Goal: Task Accomplishment & Management: Manage account settings

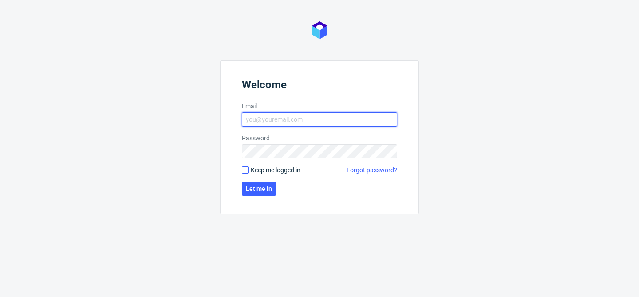
type input "[EMAIL_ADDRESS][DOMAIN_NAME]"
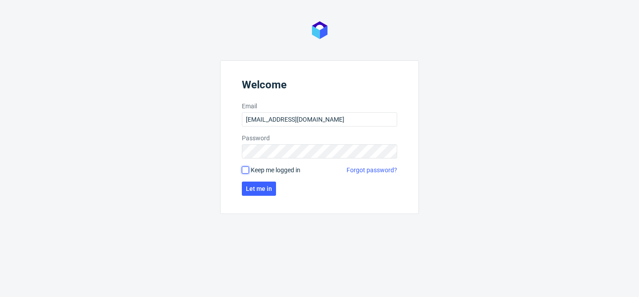
click at [245, 170] on input "Keep me logged in" at bounding box center [245, 169] width 7 height 7
checkbox input "true"
click at [261, 190] on span "Let me in" at bounding box center [259, 189] width 26 height 6
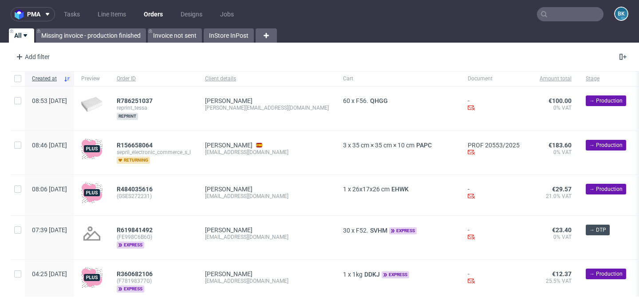
click at [556, 11] on input "text" at bounding box center [570, 14] width 67 height 14
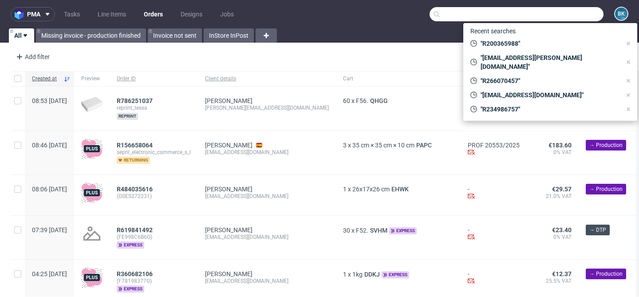
paste input "R489632271"
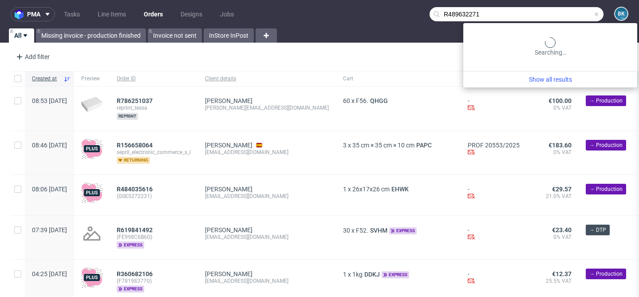
type input "R489632271"
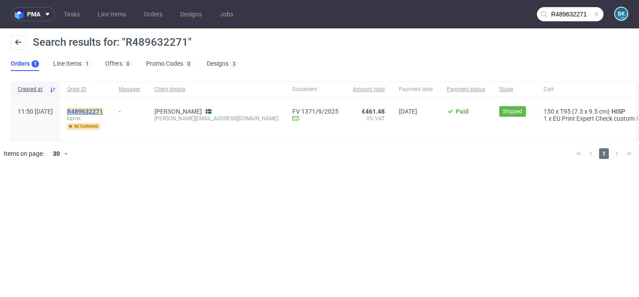
click at [103, 110] on mark "R489632271" at bounding box center [85, 111] width 36 height 7
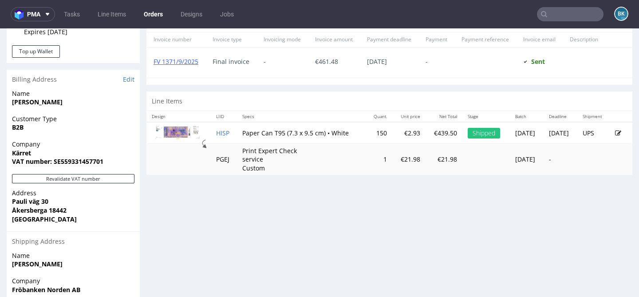
scroll to position [412, 0]
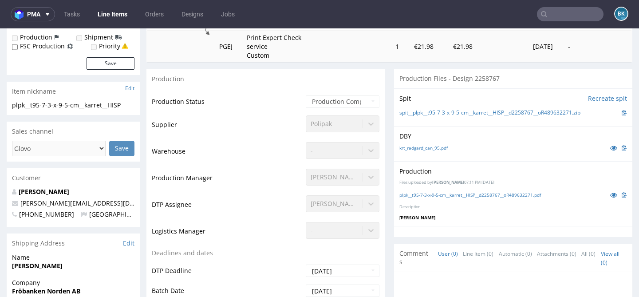
scroll to position [139, 0]
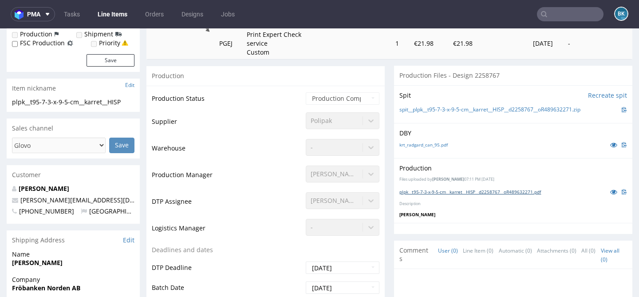
click at [527, 192] on link "plpk__t95-7-3-x-9-5-cm__karret__HISP__d2258767__oR489632271.pdf" at bounding box center [470, 192] width 142 height 6
click at [76, 13] on link "Tasks" at bounding box center [72, 14] width 27 height 14
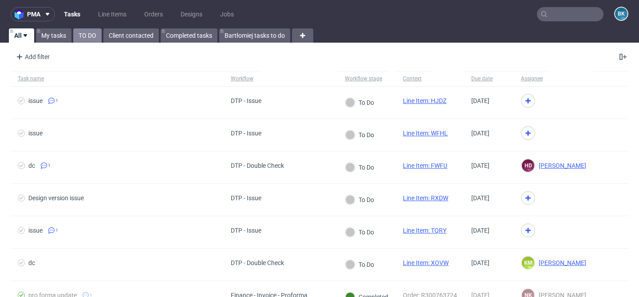
click at [85, 33] on link "TO DO" at bounding box center [87, 35] width 28 height 14
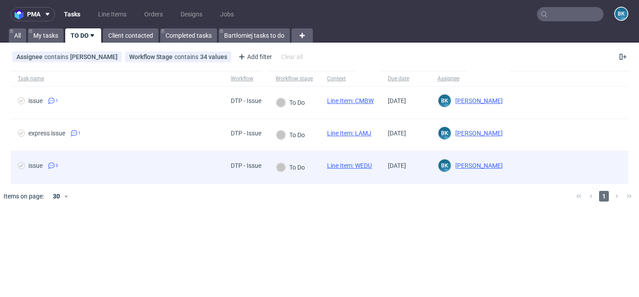
click at [348, 164] on link "Line Item: WEDU" at bounding box center [349, 165] width 45 height 7
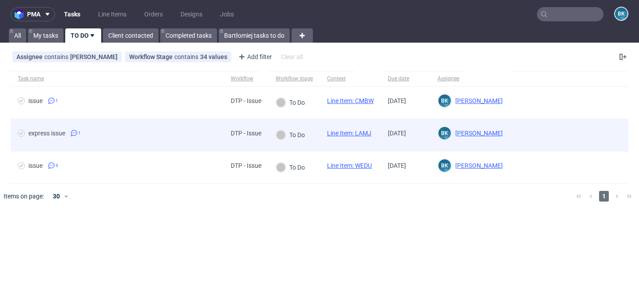
click at [339, 134] on link "Line Item: LAMJ" at bounding box center [349, 133] width 44 height 7
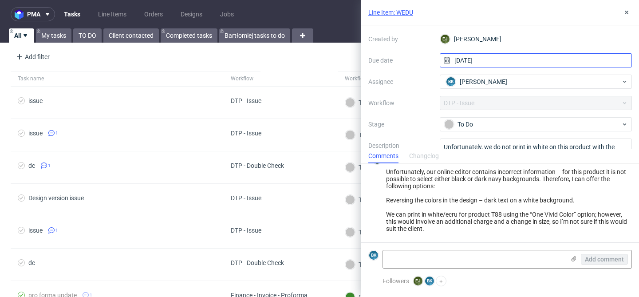
scroll to position [50, 0]
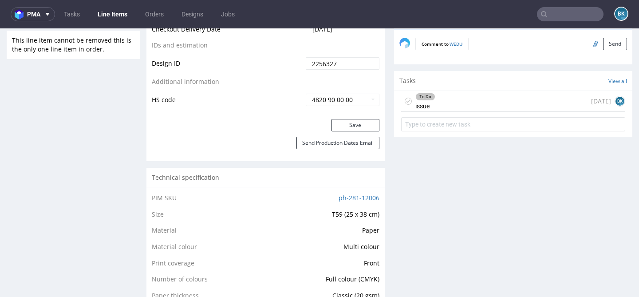
scroll to position [529, 0]
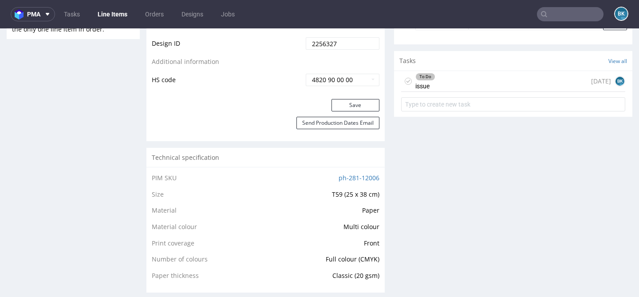
click at [460, 89] on div "To Do issue 8 days ago BK" at bounding box center [513, 81] width 224 height 21
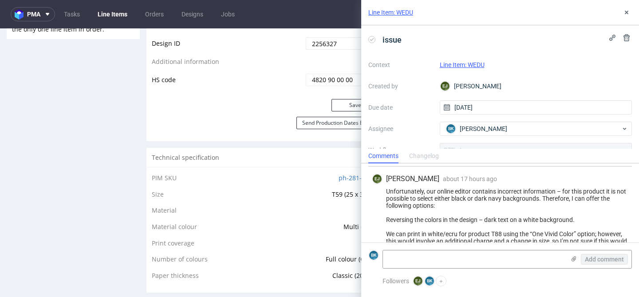
scroll to position [89, 0]
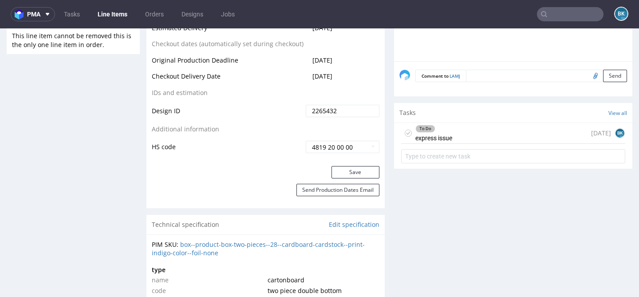
scroll to position [486, 0]
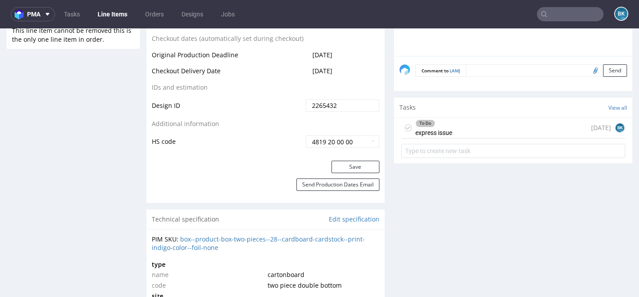
click at [450, 126] on div "To Do express issue 1 day ago BK" at bounding box center [513, 128] width 224 height 21
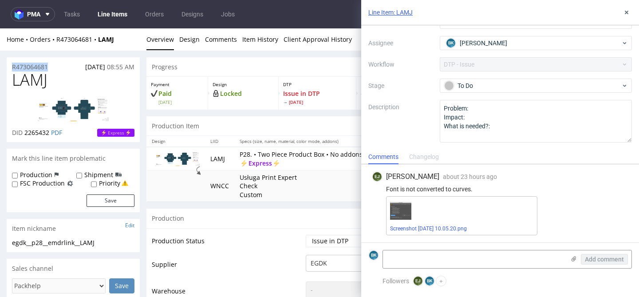
drag, startPoint x: 50, startPoint y: 67, endPoint x: 4, endPoint y: 67, distance: 45.7
copy p "R473064681"
click at [90, 114] on img at bounding box center [73, 110] width 71 height 24
click at [455, 227] on link "Screenshot 2025-09-24 at 10.05.20.png" at bounding box center [428, 228] width 77 height 6
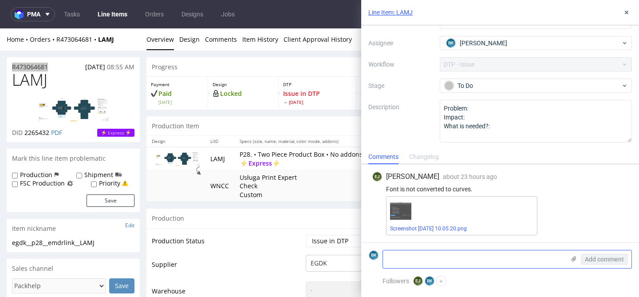
click at [466, 260] on textarea at bounding box center [474, 259] width 182 height 18
paste textarea "https://app-eu1.hubspot.com/contacts/25600958/record/0-5/233242376438/"
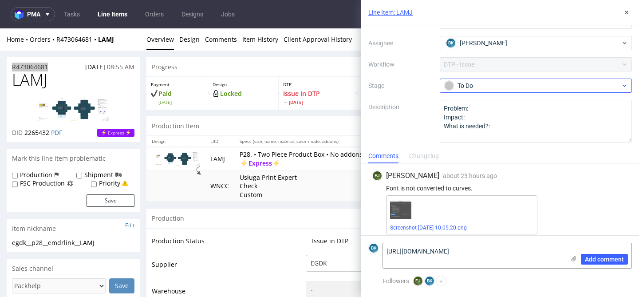
type textarea "https://app-eu1.hubspot.com/contacts/25600958/record/0-5/233242376438/"
click at [489, 83] on div "To Do" at bounding box center [532, 86] width 177 height 10
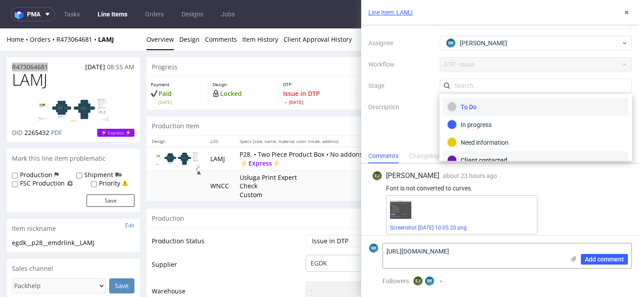
click at [491, 153] on div "Client contacted" at bounding box center [536, 160] width 186 height 18
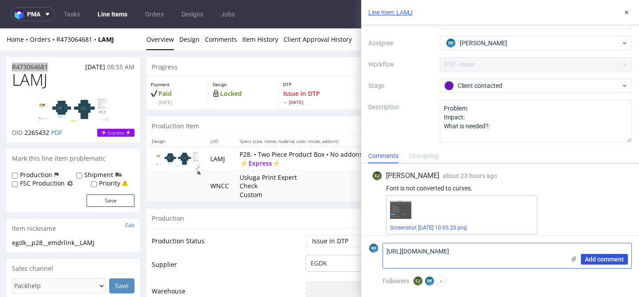
click at [600, 262] on span "Add comment" at bounding box center [604, 259] width 39 height 6
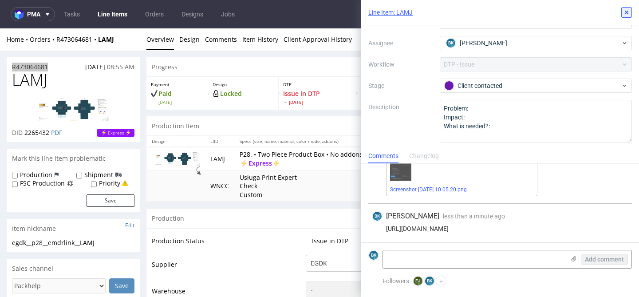
click at [627, 9] on icon at bounding box center [626, 12] width 7 height 7
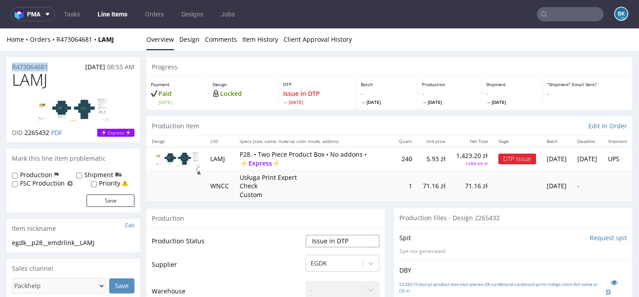
click at [351, 237] on select "Waiting for Artwork Waiting for Diecut Waiting for Mockup Waiting for DTP Waiti…" at bounding box center [343, 241] width 74 height 12
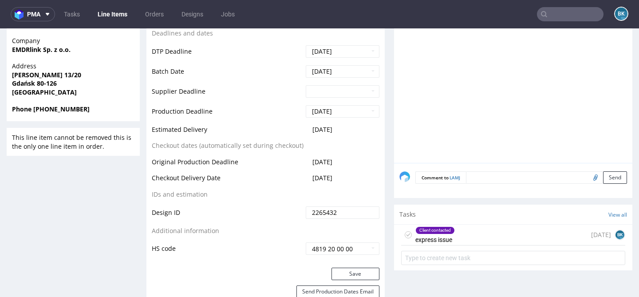
scroll to position [379, 0]
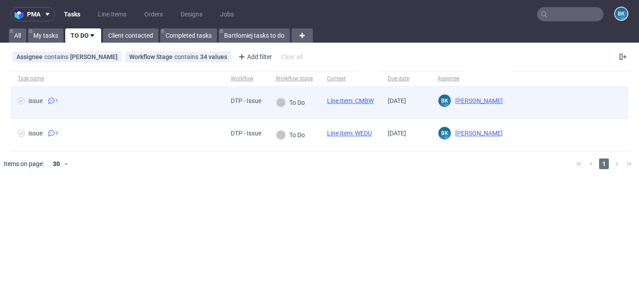
click at [346, 99] on link "Line Item: CMBW" at bounding box center [350, 100] width 47 height 7
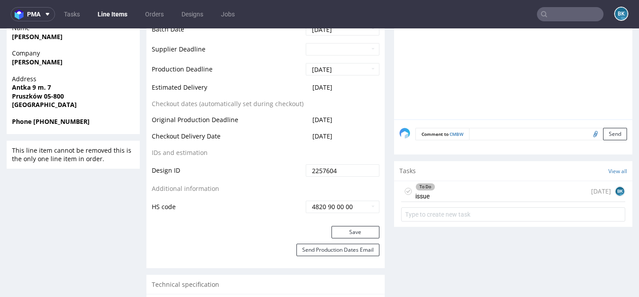
scroll to position [418, 0]
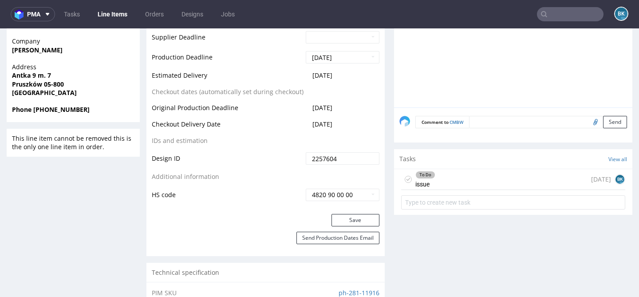
click at [473, 178] on div "To Do issue 1 day ago BK" at bounding box center [513, 179] width 224 height 21
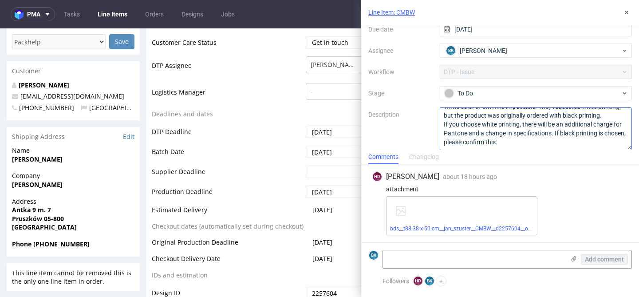
scroll to position [10, 0]
click at [474, 226] on link "bds__t88-38-x-50-cm__jan_szuster__CMBW__d2257604__oR502780324.pdf" at bounding box center [479, 228] width 178 height 6
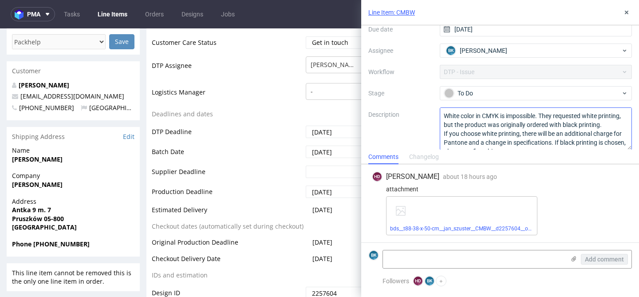
scroll to position [0, 0]
click at [629, 12] on icon at bounding box center [626, 12] width 7 height 7
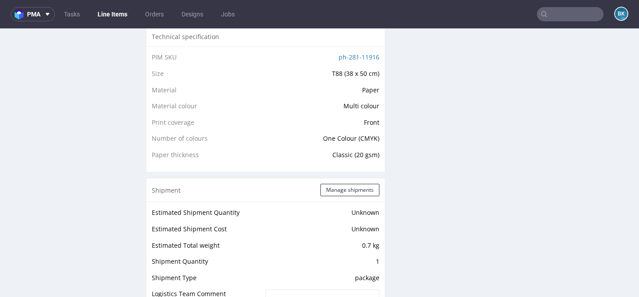
scroll to position [653, 0]
drag, startPoint x: 378, startPoint y: 58, endPoint x: 325, endPoint y: 60, distance: 52.4
click at [325, 60] on div "PIM SKU ph-281-11916 Size T88 (38 x 50 cm) Material Paper Material colour Multi…" at bounding box center [265, 110] width 238 height 126
click at [325, 60] on td "ph-281-11916" at bounding box center [311, 60] width 137 height 16
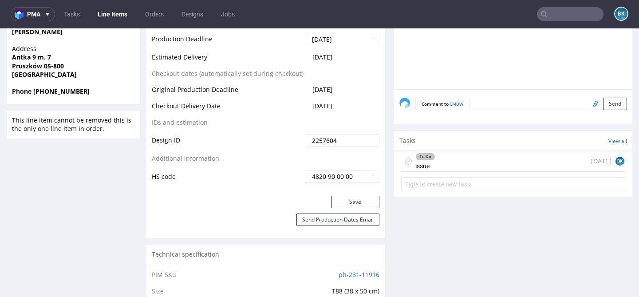
scroll to position [449, 0]
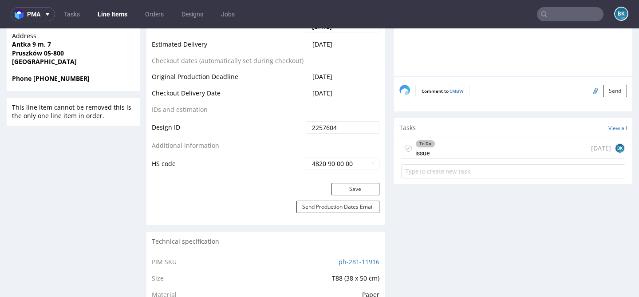
click at [468, 151] on div "To Do issue 1 day ago BK" at bounding box center [513, 148] width 224 height 21
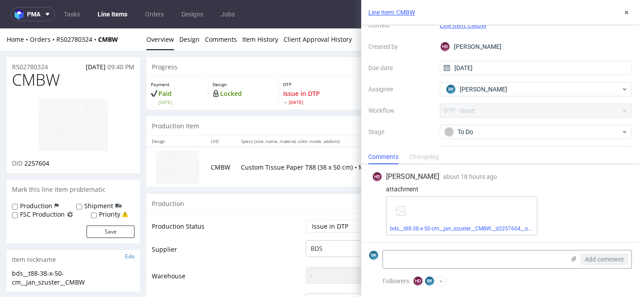
click at [82, 126] on img at bounding box center [73, 125] width 71 height 55
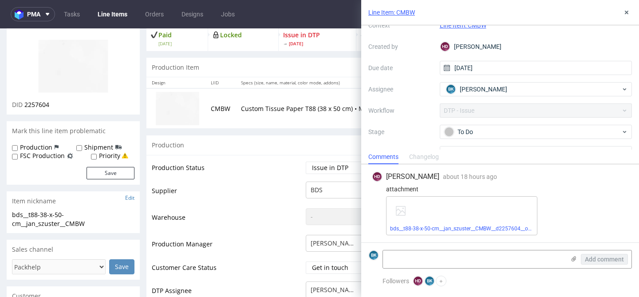
scroll to position [42, 0]
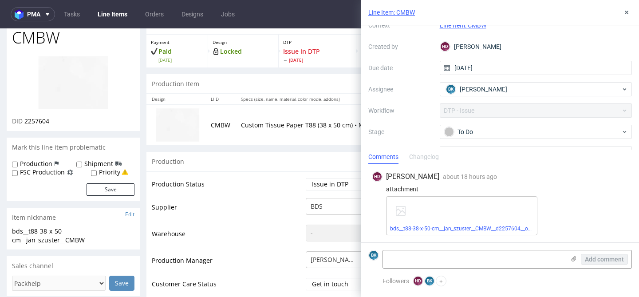
click at [174, 200] on td "Supplier" at bounding box center [228, 210] width 152 height 27
click at [629, 10] on icon at bounding box center [626, 12] width 7 height 7
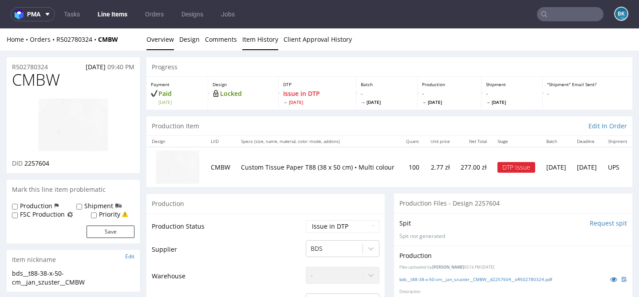
click at [252, 42] on link "Item History" at bounding box center [260, 39] width 36 height 22
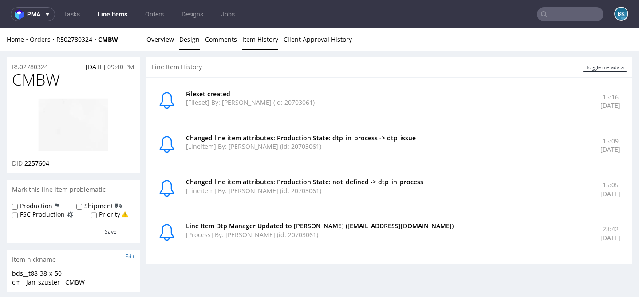
click at [197, 41] on link "Design" at bounding box center [189, 39] width 20 height 22
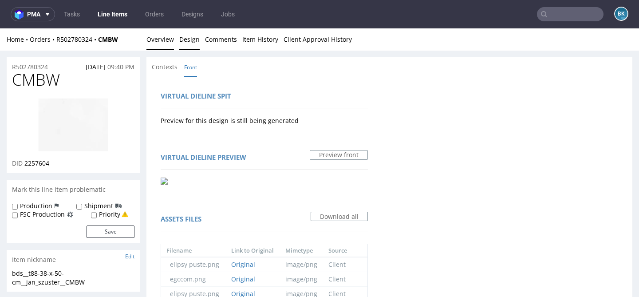
click at [157, 34] on link "Overview" at bounding box center [160, 39] width 28 height 22
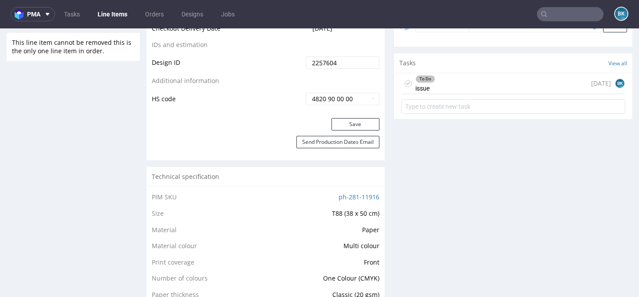
scroll to position [525, 0]
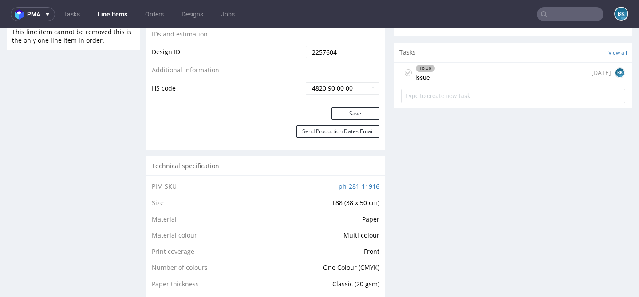
click at [460, 68] on div "To Do issue 1 day ago BK" at bounding box center [513, 73] width 224 height 21
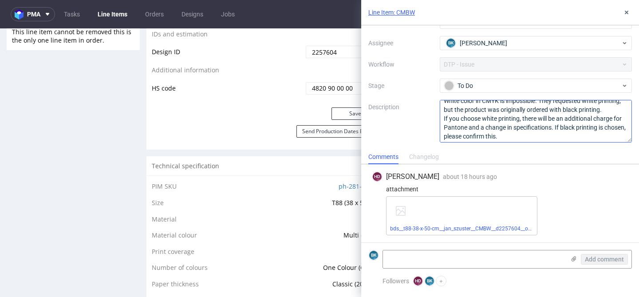
scroll to position [10, 0]
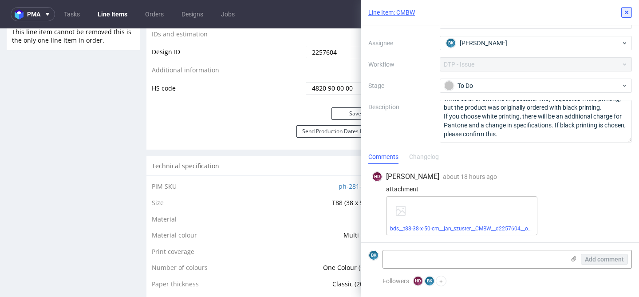
click at [628, 10] on icon at bounding box center [626, 12] width 7 height 7
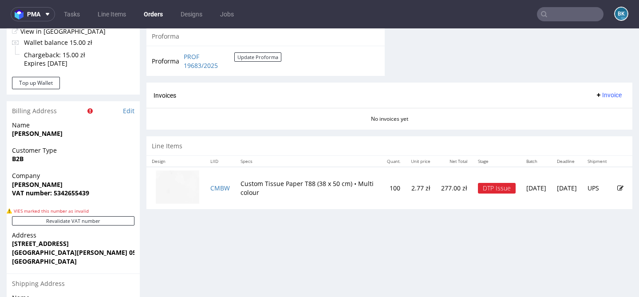
scroll to position [415, 0]
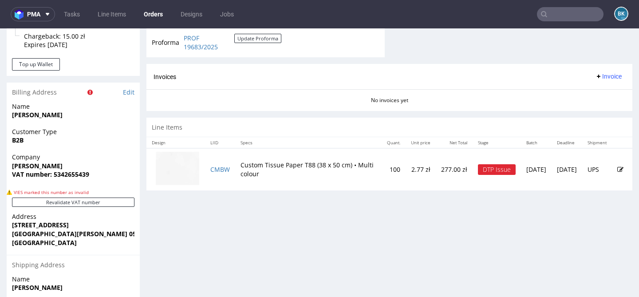
click at [617, 168] on icon at bounding box center [620, 169] width 6 height 6
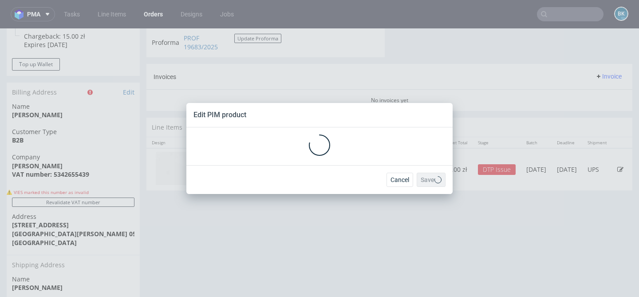
scroll to position [0, 0]
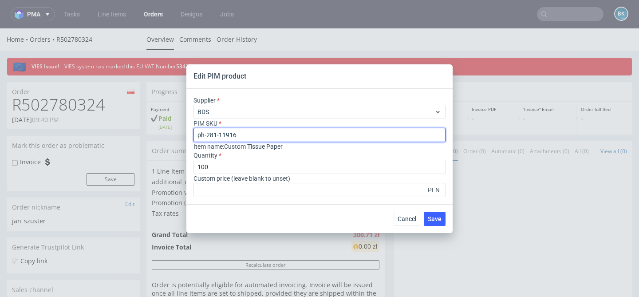
drag, startPoint x: 245, startPoint y: 135, endPoint x: 157, endPoint y: 135, distance: 87.9
click at [157, 135] on div "Edit PIM product Supplier BDS PIM SKU ph-281-11916 Item name : Custom Tissue Pa…" at bounding box center [319, 148] width 639 height 297
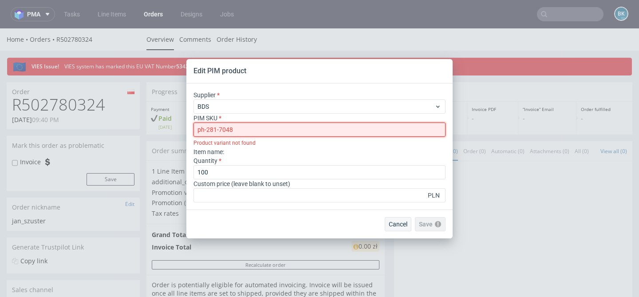
type input "ph-281-7048"
click at [394, 223] on span "Cancel" at bounding box center [398, 224] width 19 height 6
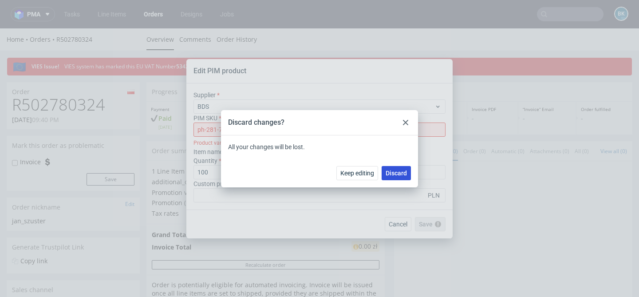
click at [401, 173] on span "Discard" at bounding box center [396, 173] width 21 height 6
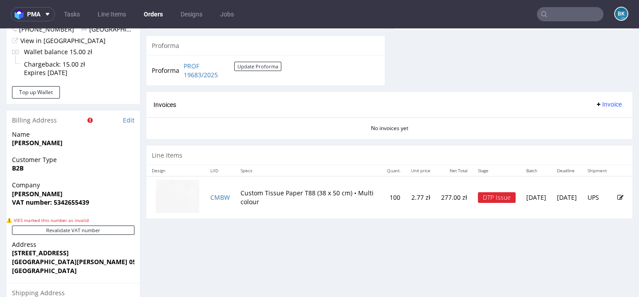
scroll to position [396, 0]
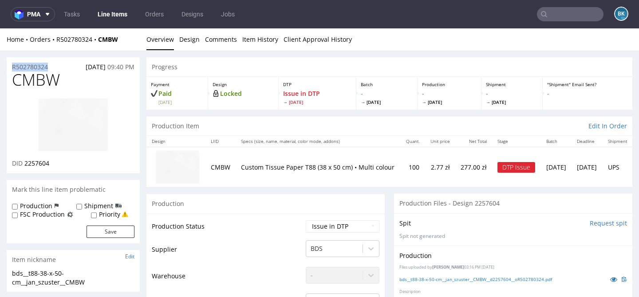
drag, startPoint x: 55, startPoint y: 67, endPoint x: 0, endPoint y: 65, distance: 55.5
copy p "R502780324"
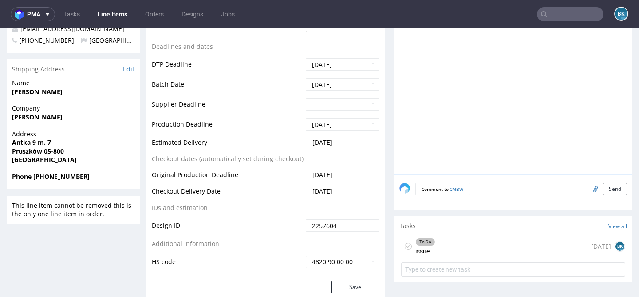
scroll to position [363, 0]
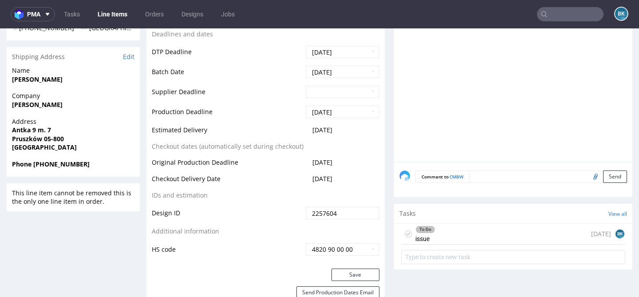
click at [448, 234] on div "To Do issue 1 day ago BK" at bounding box center [513, 234] width 224 height 21
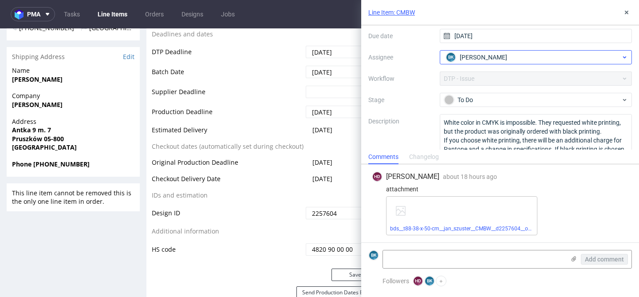
scroll to position [1, 0]
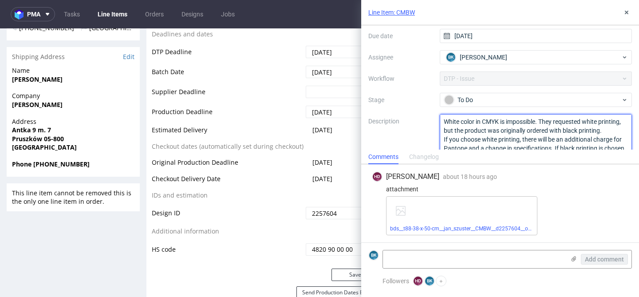
drag, startPoint x: 445, startPoint y: 120, endPoint x: 530, endPoint y: 161, distance: 94.5
click at [531, 161] on div "Line Item: CMBW issue Context Line Item: CMBW Created by HD Hapka Dominika Due …" at bounding box center [500, 148] width 278 height 297
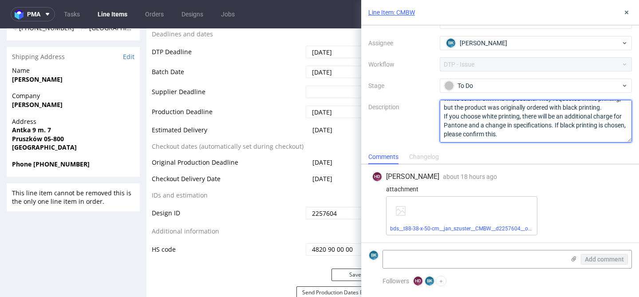
scroll to position [85, 0]
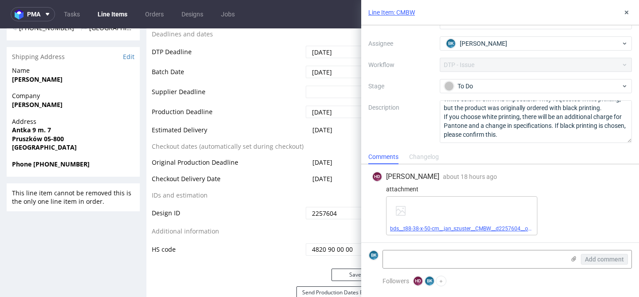
click at [468, 228] on link "bds__t88-38-x-50-cm__jan_szuster__CMBW__d2257604__oR502780324.pdf" at bounding box center [479, 228] width 178 height 6
click at [442, 257] on textarea at bounding box center [474, 259] width 182 height 18
paste textarea "[URL][DOMAIN_NAME]"
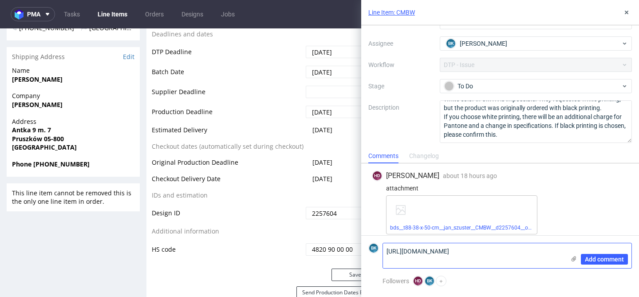
scroll to position [0, 0]
type textarea "[URL][DOMAIN_NAME]"
click at [606, 258] on span "Add comment" at bounding box center [604, 259] width 39 height 6
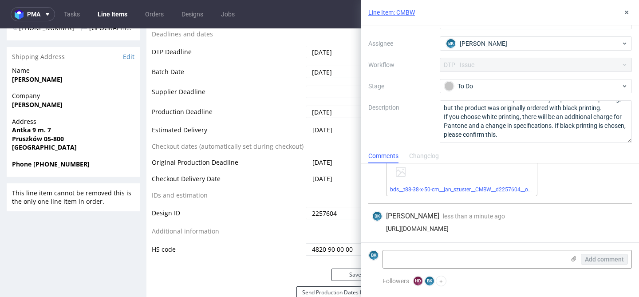
scroll to position [87, 0]
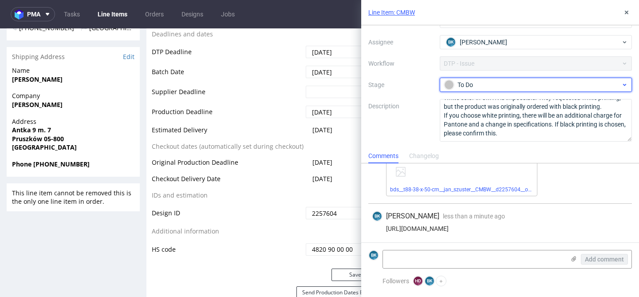
click at [534, 88] on div "To Do" at bounding box center [532, 85] width 177 height 10
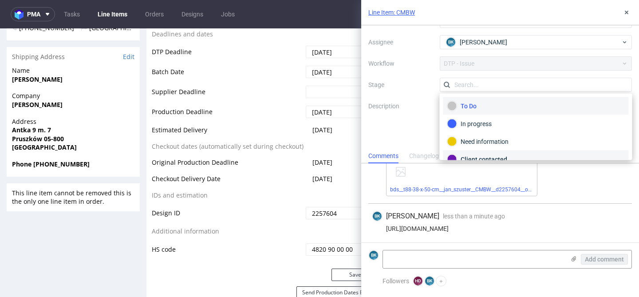
click at [496, 154] on div "Client contacted" at bounding box center [536, 159] width 178 height 10
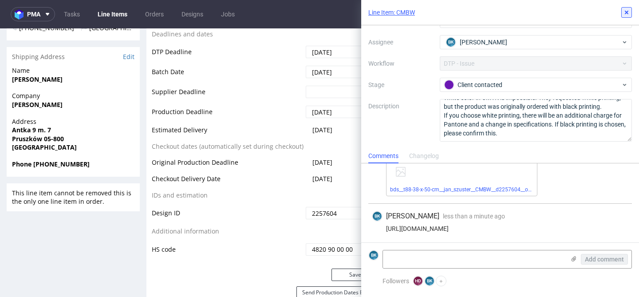
click at [627, 13] on use at bounding box center [627, 13] width 4 height 4
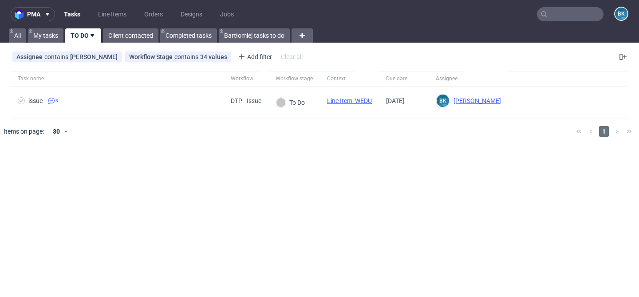
click at [568, 14] on input "text" at bounding box center [570, 14] width 67 height 14
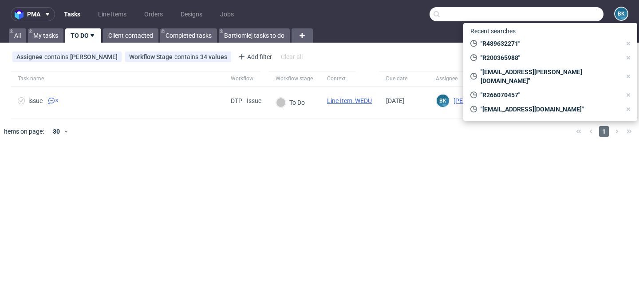
paste input "R244623110"
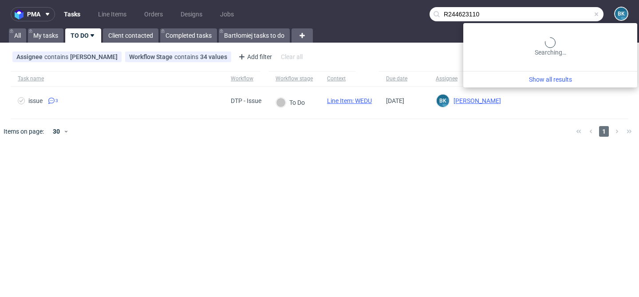
type input "R244623110"
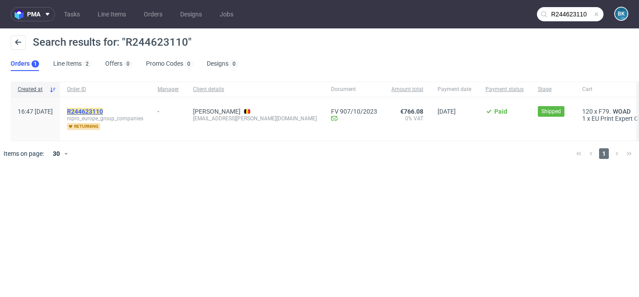
click at [103, 109] on mark "R244623110" at bounding box center [85, 111] width 36 height 7
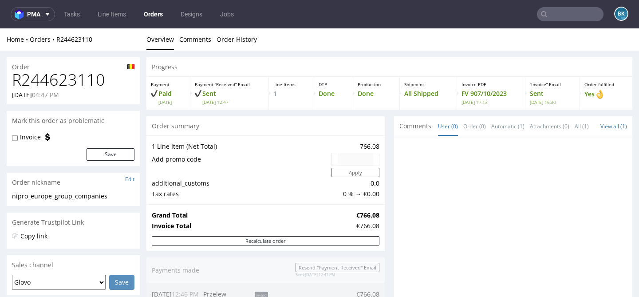
click at [555, 12] on input "text" at bounding box center [570, 14] width 67 height 14
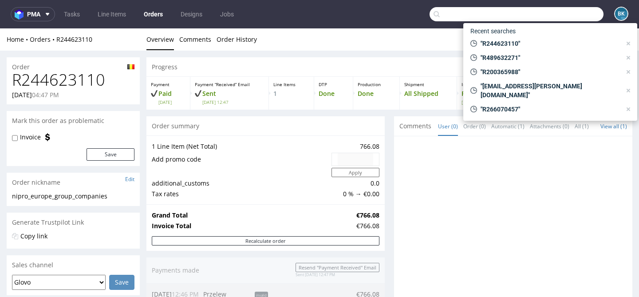
paste input "R200365988"
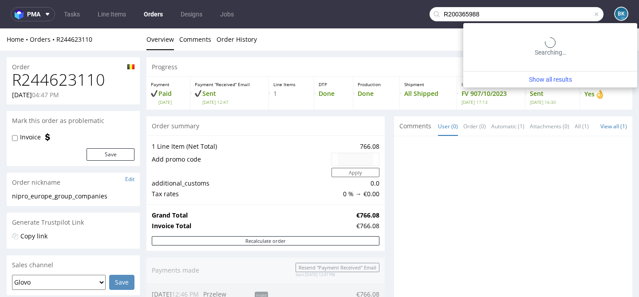
type input "R200365988"
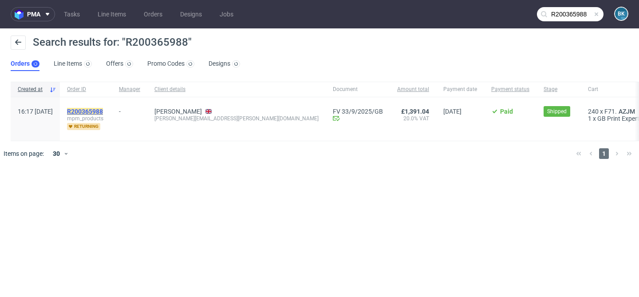
click at [103, 108] on mark "R200365988" at bounding box center [85, 111] width 36 height 7
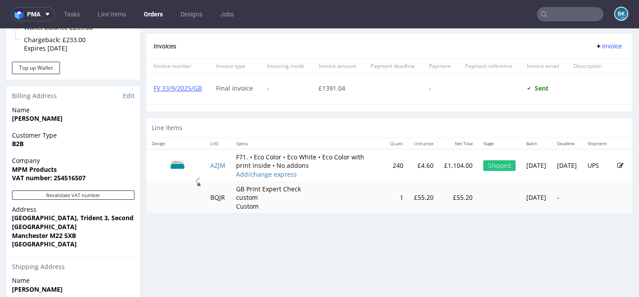
scroll to position [387, 0]
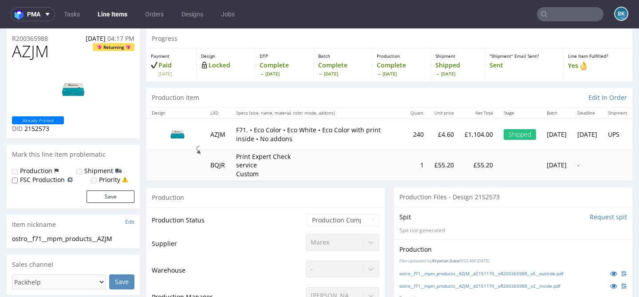
scroll to position [30, 0]
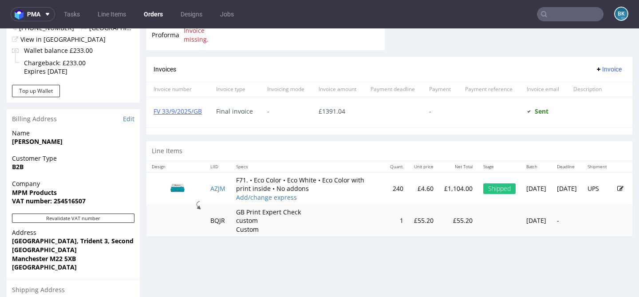
scroll to position [363, 0]
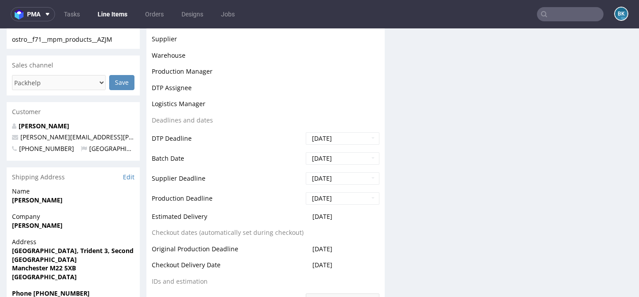
scroll to position [229, 0]
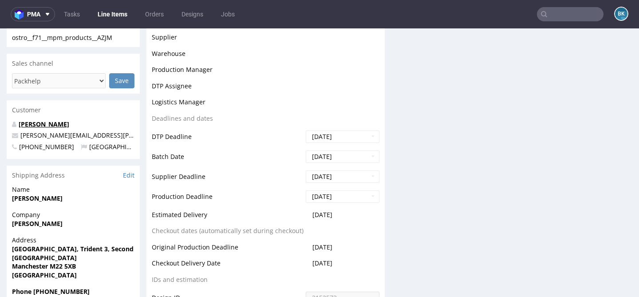
click at [47, 124] on link "Olivia Robinson" at bounding box center [44, 124] width 51 height 8
click at [59, 124] on link "Olivia Robinson" at bounding box center [44, 124] width 51 height 8
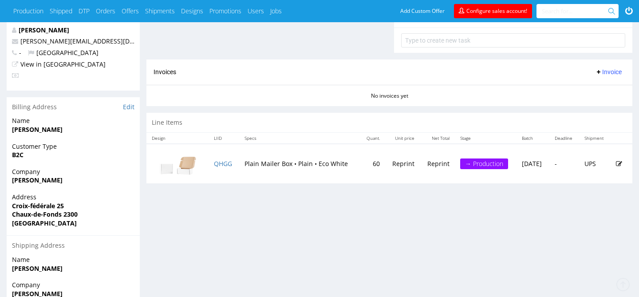
scroll to position [451, 0]
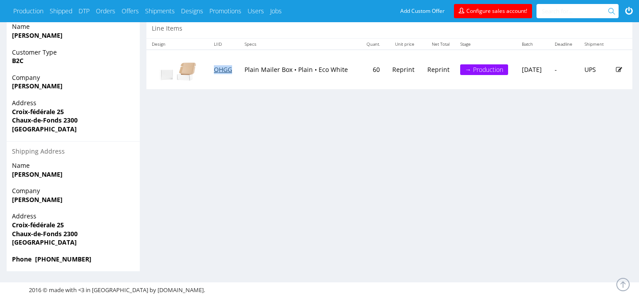
click at [220, 69] on link "QHGG" at bounding box center [223, 69] width 18 height 8
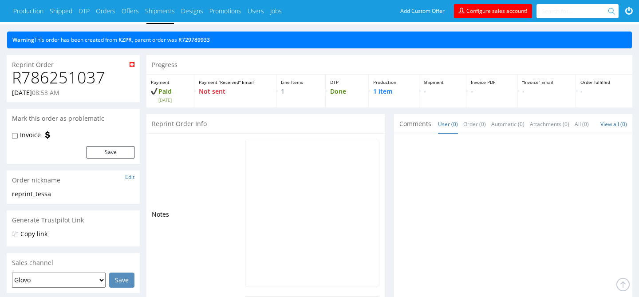
scroll to position [0, 0]
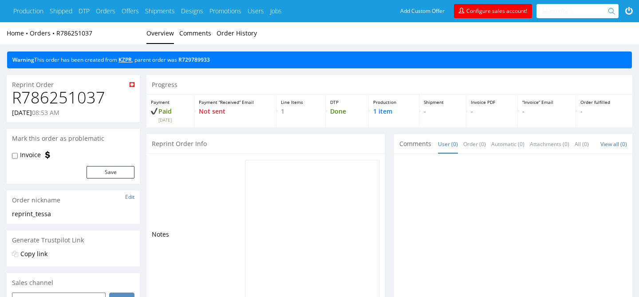
click at [126, 58] on link "KZPR" at bounding box center [124, 60] width 13 height 8
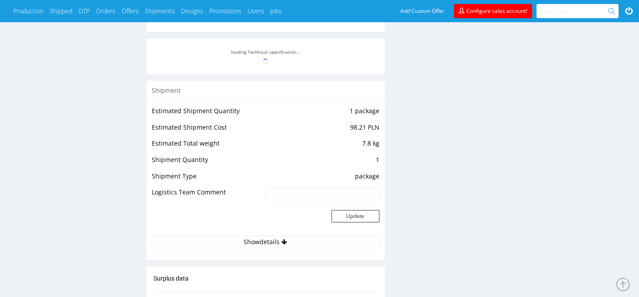
scroll to position [860, 0]
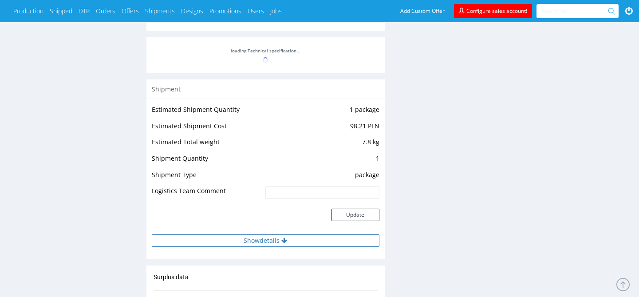
click at [272, 237] on button "Show details" at bounding box center [266, 240] width 228 height 12
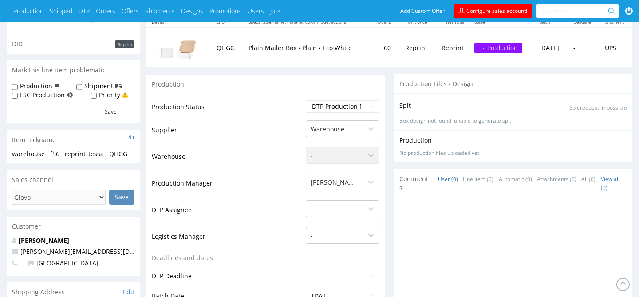
scroll to position [0, 0]
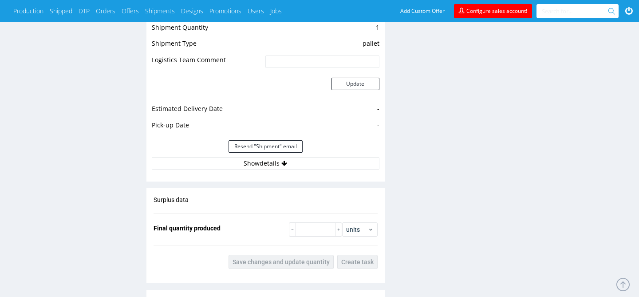
scroll to position [856, 0]
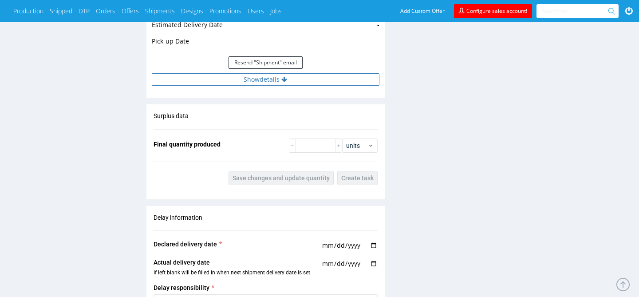
click at [285, 84] on button "Show details" at bounding box center [266, 79] width 228 height 12
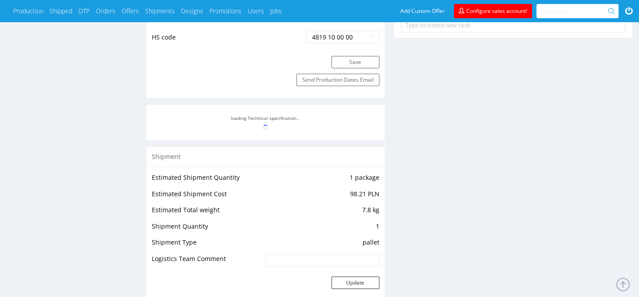
scroll to position [572, 0]
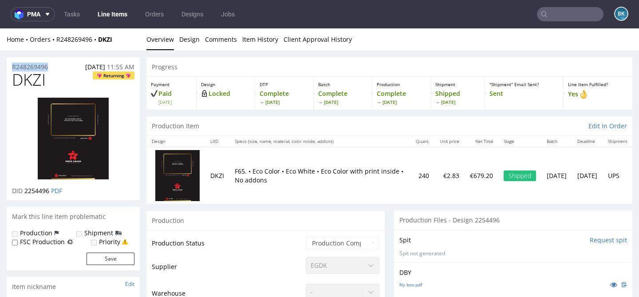
drag, startPoint x: 51, startPoint y: 67, endPoint x: 2, endPoint y: 67, distance: 49.7
copy p "R248269496"
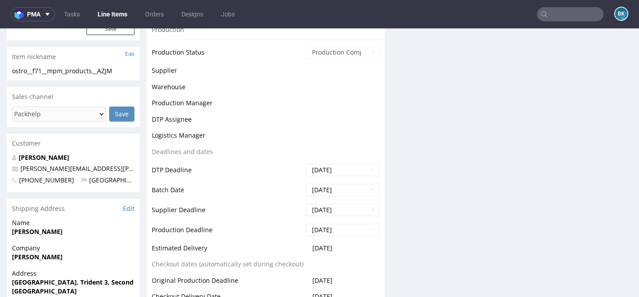
scroll to position [209, 0]
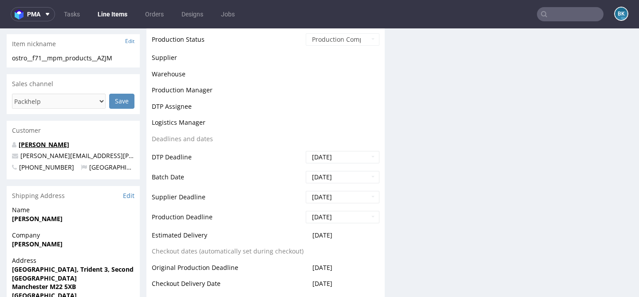
click at [42, 143] on link "[PERSON_NAME]" at bounding box center [44, 144] width 51 height 8
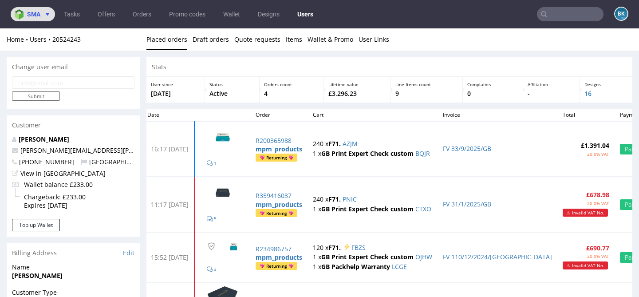
click at [51, 16] on button "sma" at bounding box center [33, 14] width 44 height 14
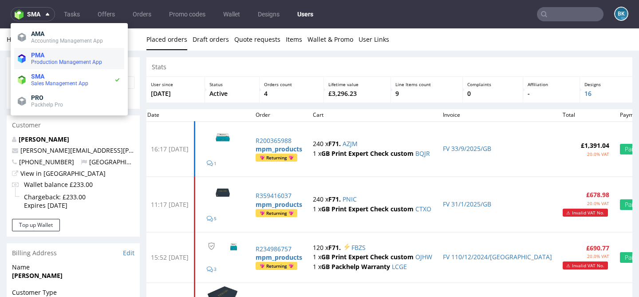
click at [49, 56] on span "PMA" at bounding box center [76, 54] width 90 height 7
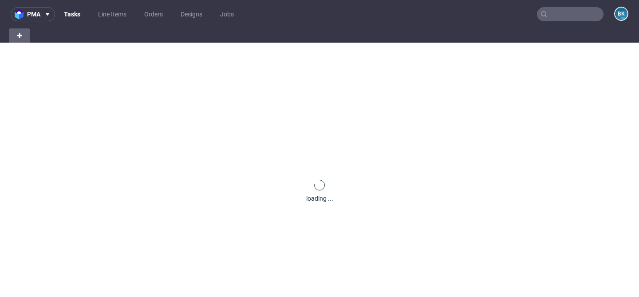
click at [571, 15] on input "text" at bounding box center [570, 14] width 67 height 14
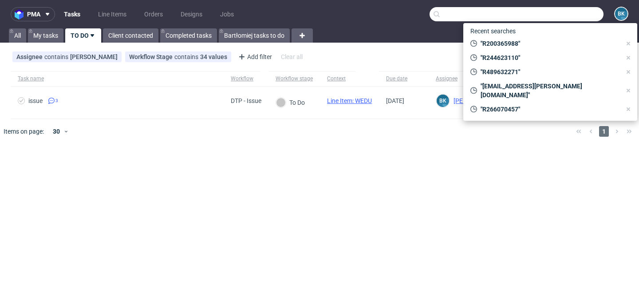
paste input "R473064681"
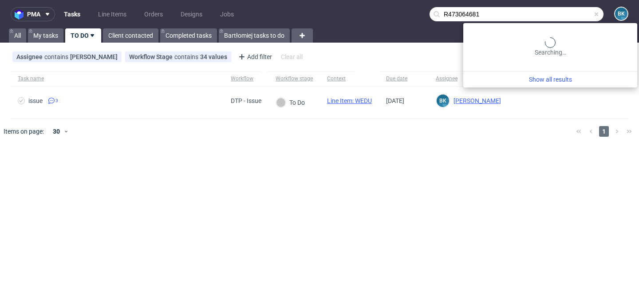
type input "R473064681"
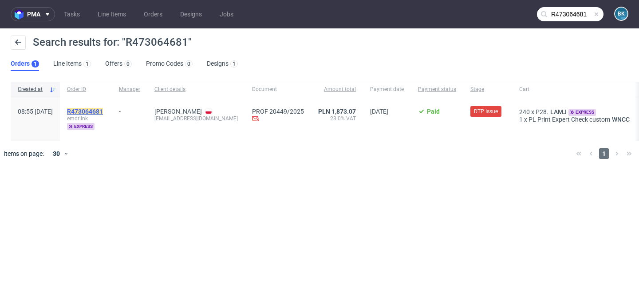
click at [103, 114] on mark "R473064681" at bounding box center [85, 111] width 36 height 7
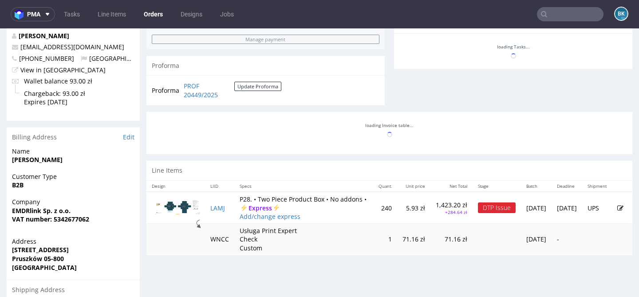
scroll to position [340, 0]
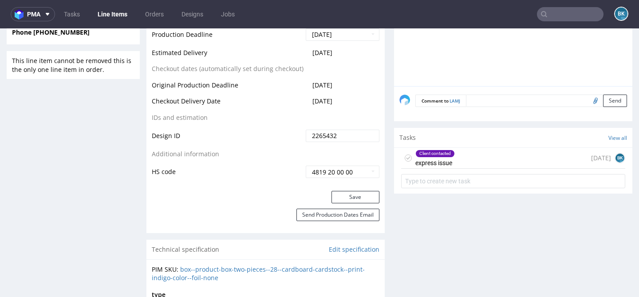
scroll to position [458, 0]
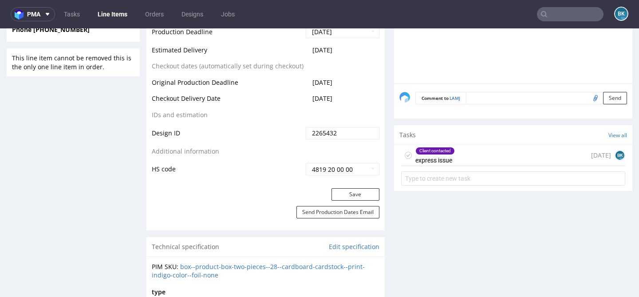
click at [485, 158] on div "Client contacted express issue 1 day ago BK" at bounding box center [513, 155] width 224 height 21
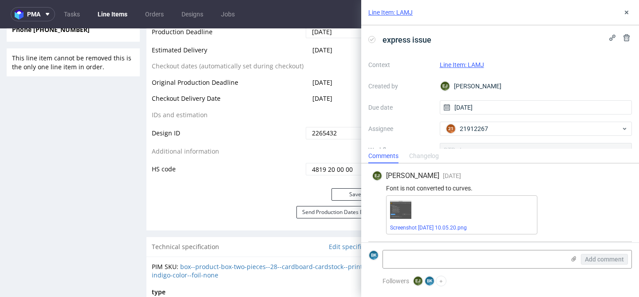
scroll to position [38, 0]
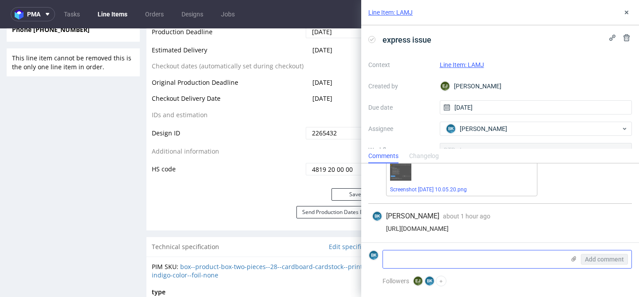
click at [573, 259] on icon at bounding box center [573, 258] width 7 height 7
click at [0, 0] on input "file" at bounding box center [0, 0] width 0 height 0
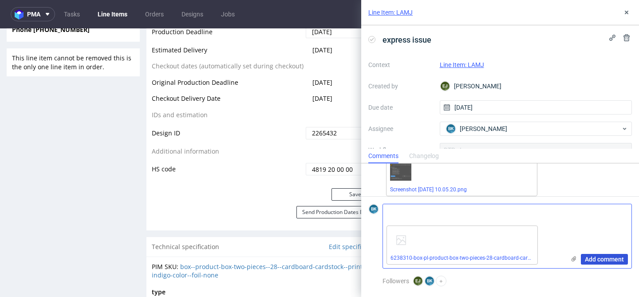
click at [606, 256] on span "Add comment" at bounding box center [604, 259] width 39 height 6
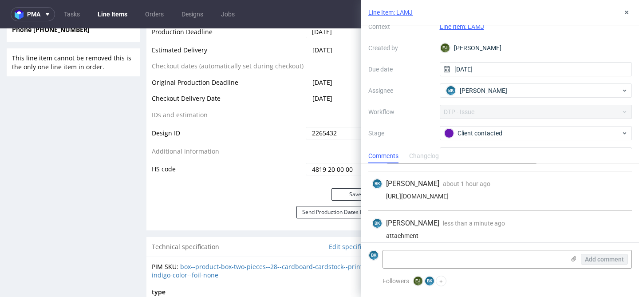
scroll to position [43, 0]
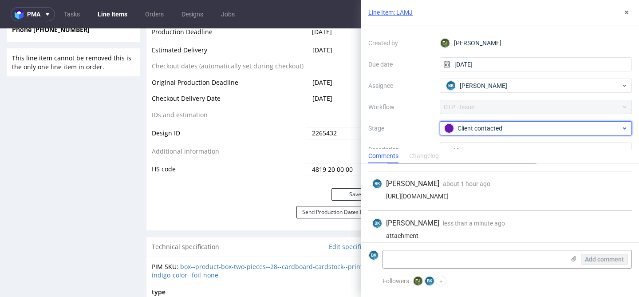
click at [486, 132] on div "Client contacted" at bounding box center [532, 128] width 177 height 10
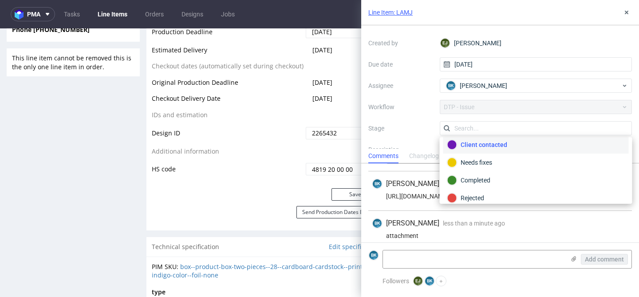
scroll to position [65, 0]
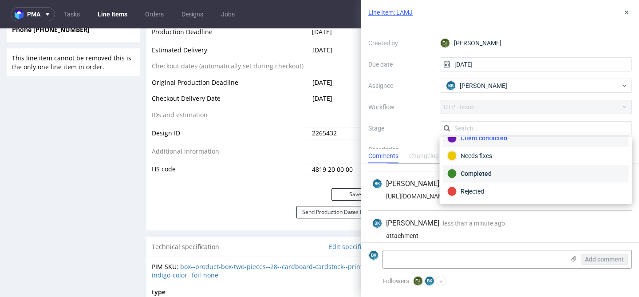
click at [481, 173] on div "Completed" at bounding box center [536, 174] width 178 height 10
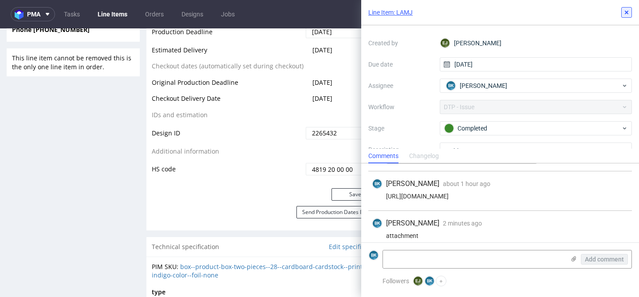
click at [628, 14] on use at bounding box center [627, 13] width 4 height 4
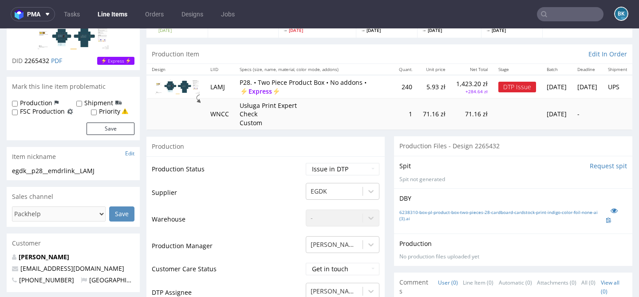
scroll to position [52, 0]
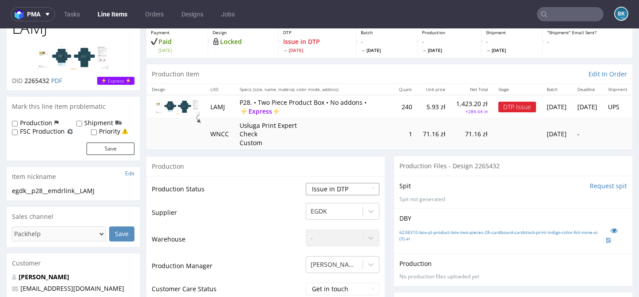
click at [339, 188] on select "Waiting for Artwork Waiting for Diecut Waiting for Mockup Waiting for DTP Waiti…" at bounding box center [343, 189] width 74 height 12
select select "back_for_dtp"
click at [306, 183] on select "Waiting for Artwork Waiting for Diecut Waiting for Mockup Waiting for DTP Waiti…" at bounding box center [343, 189] width 74 height 12
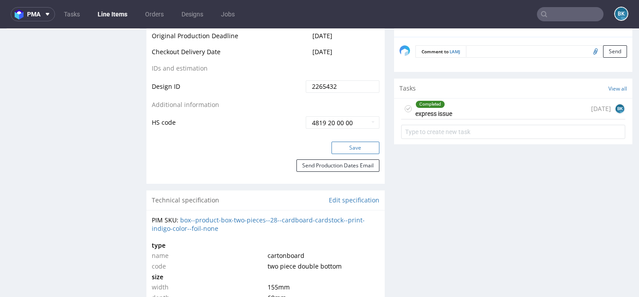
scroll to position [516, 0]
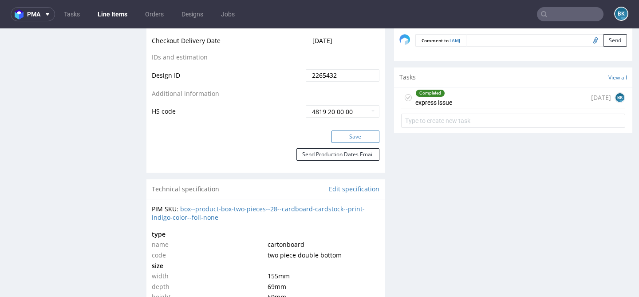
click at [357, 134] on button "Save" at bounding box center [356, 136] width 48 height 12
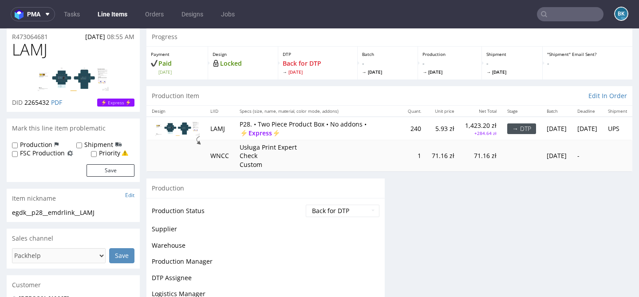
scroll to position [30, 0]
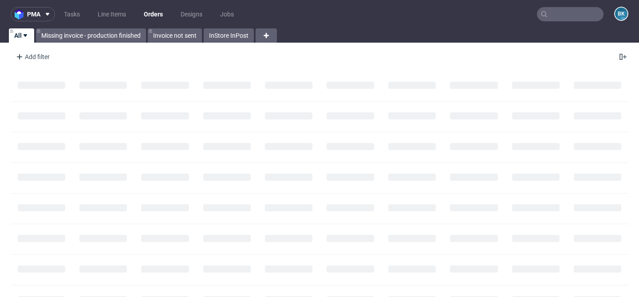
click at [553, 14] on input "text" at bounding box center [570, 14] width 67 height 14
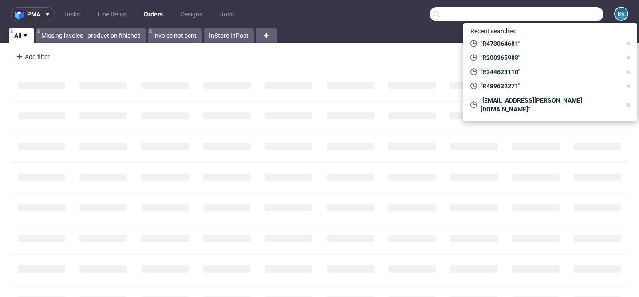
paste input "CD101830276BE"
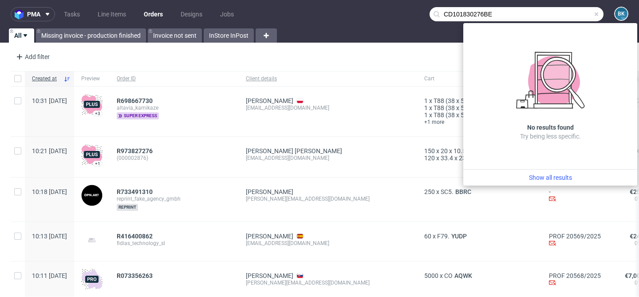
type input "CD101830276BE"
click at [593, 14] on span at bounding box center [596, 14] width 7 height 7
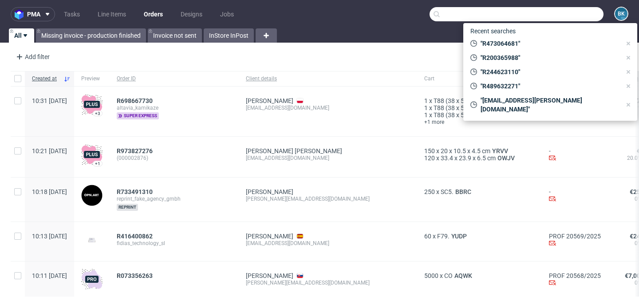
click at [561, 14] on input "text" at bounding box center [517, 14] width 174 height 14
paste input "louis@print-d.fr"
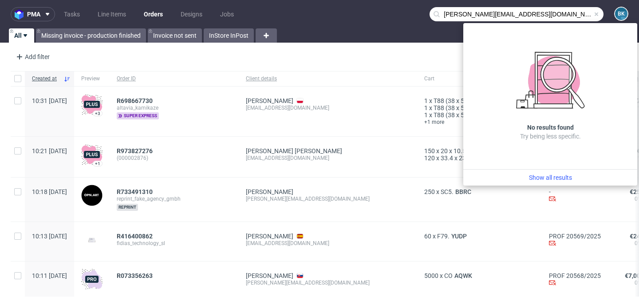
drag, startPoint x: 451, startPoint y: 16, endPoint x: 410, endPoint y: 16, distance: 40.8
click at [410, 16] on nav "pma Tasks Line Items Orders Designs Jobs louis@print-d.fr BK" at bounding box center [319, 14] width 639 height 28
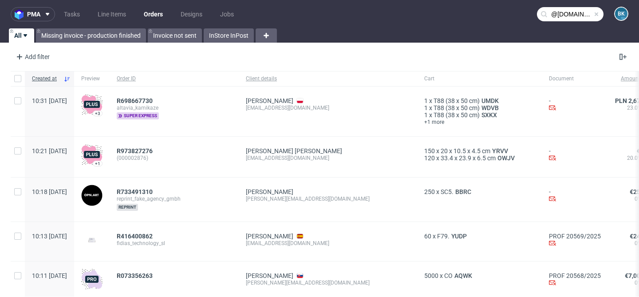
type input "@print-d.fr"
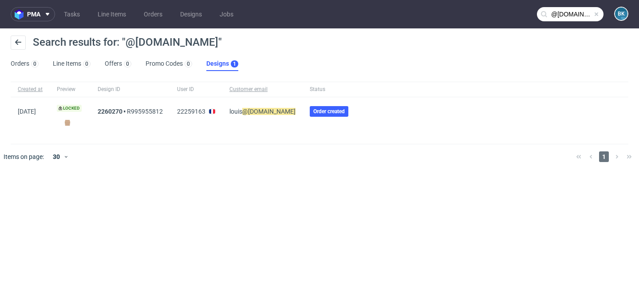
click at [593, 16] on span at bounding box center [596, 14] width 7 height 7
click at [577, 16] on input "text" at bounding box center [570, 14] width 67 height 14
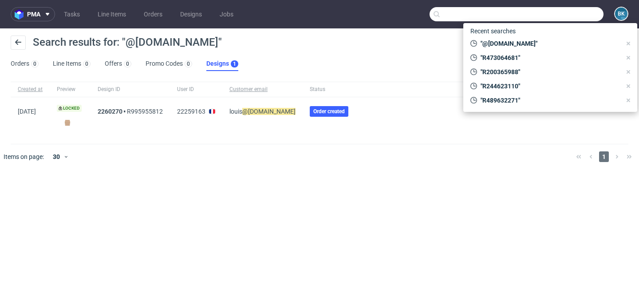
paste input "louis@print-d.fr"
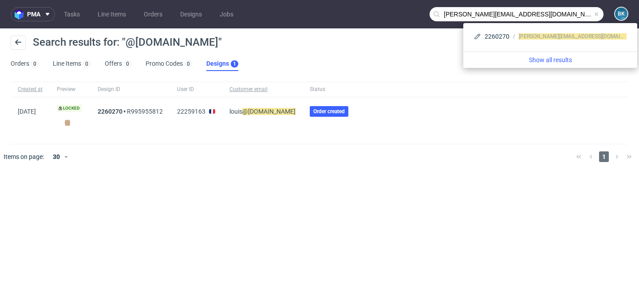
type input "louis@print-d.fr"
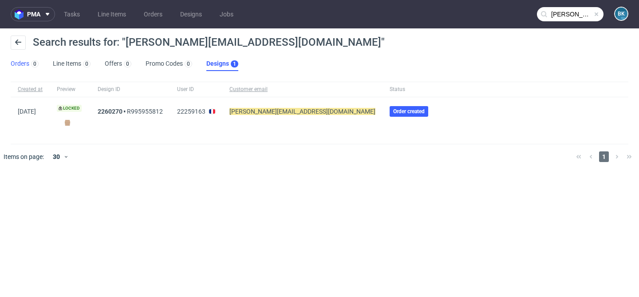
click at [23, 64] on link "Orders 0" at bounding box center [25, 64] width 28 height 14
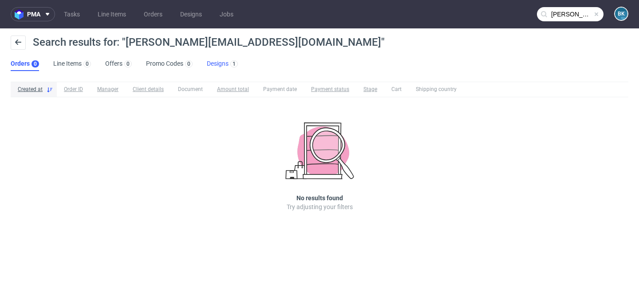
click at [221, 59] on link "Designs 1" at bounding box center [222, 64] width 31 height 14
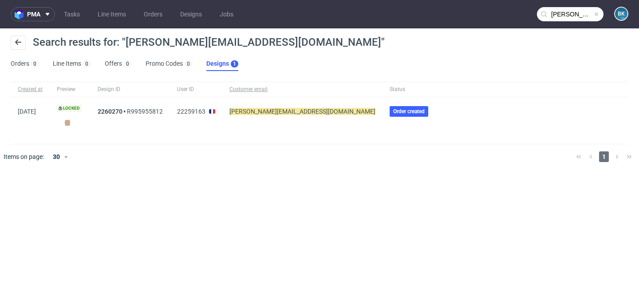
click at [592, 16] on input "louis@print-d.fr" at bounding box center [570, 14] width 67 height 14
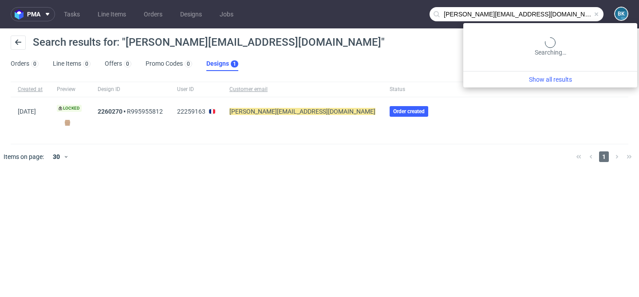
click at [598, 15] on span at bounding box center [596, 14] width 7 height 7
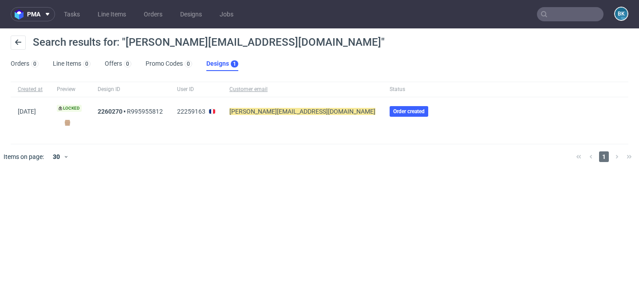
click at [571, 16] on input "text" at bounding box center [570, 14] width 67 height 14
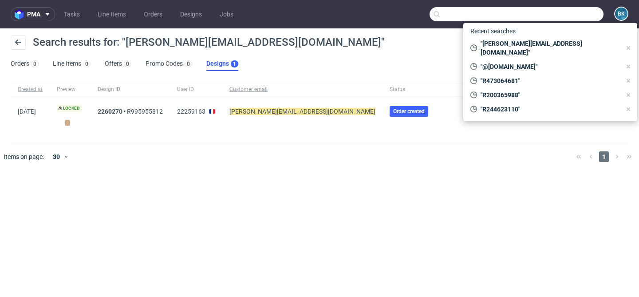
paste input "R502780324"
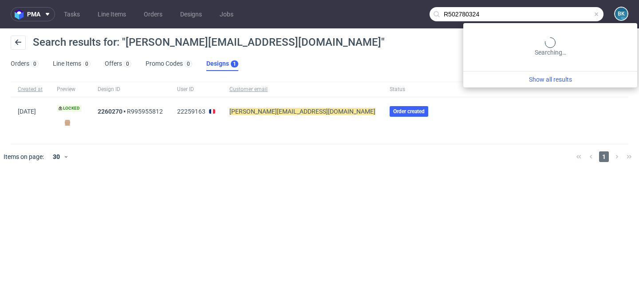
type input "R502780324"
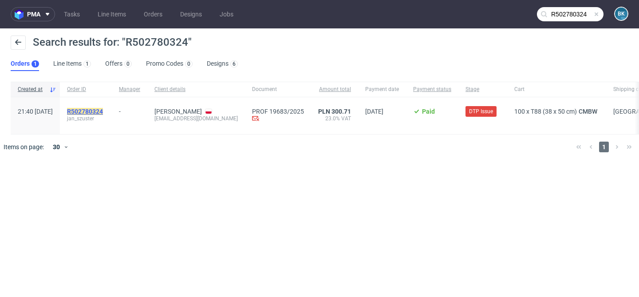
click at [103, 109] on mark "R502780324" at bounding box center [85, 111] width 36 height 7
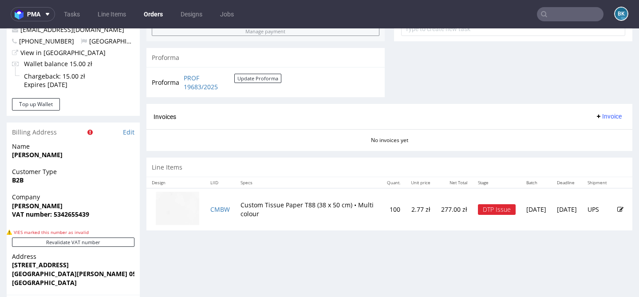
scroll to position [377, 0]
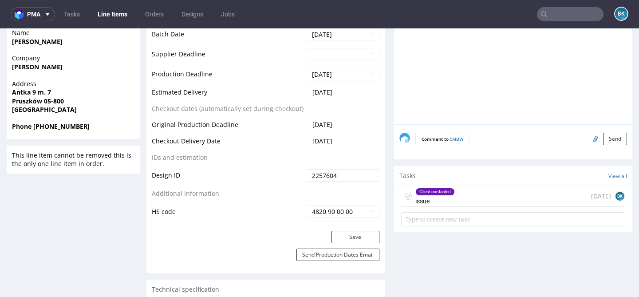
scroll to position [402, 0]
click at [464, 197] on div "Client contacted issue 1 day ago BK" at bounding box center [513, 196] width 224 height 21
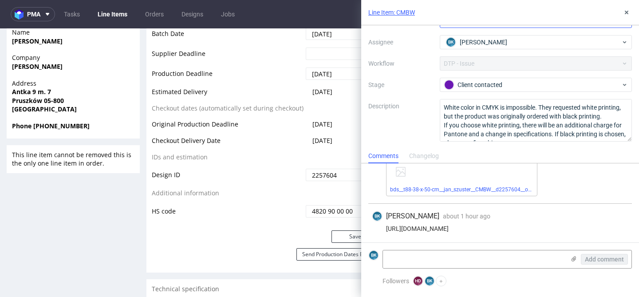
scroll to position [10, 0]
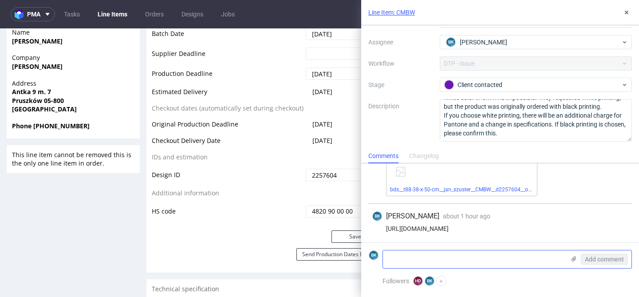
click at [443, 262] on textarea at bounding box center [474, 259] width 182 height 18
paste textarea "Oczywiście, wobec tego proszę o nadruk w kolorze czarnym. Dziękuję!"
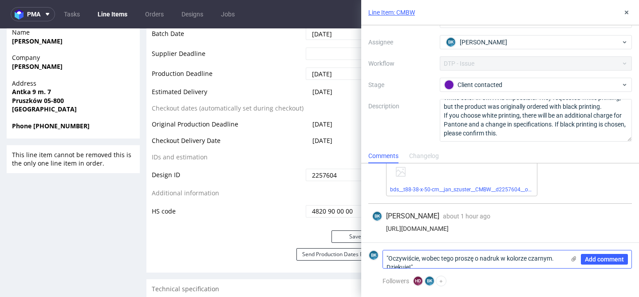
scroll to position [0, 0]
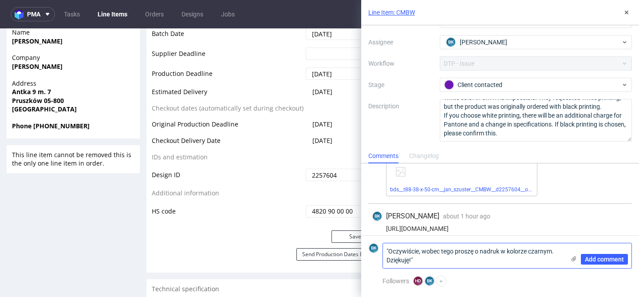
click at [449, 262] on textarea ""Oczywiście, wobec tego proszę o nadruk w kolorze czarnym. Dziękuję!"" at bounding box center [474, 255] width 182 height 25
click at [387, 250] on textarea ""Oczywiście, wobec tego proszę o nadruk w kolorze czarnym. Dziękuję!"" at bounding box center [474, 255] width 182 height 25
type textarea "The client accepted the black print: "Oczywiście, wobec tego proszę o nadruk w …"
click at [589, 260] on span "Add comment" at bounding box center [604, 259] width 39 height 6
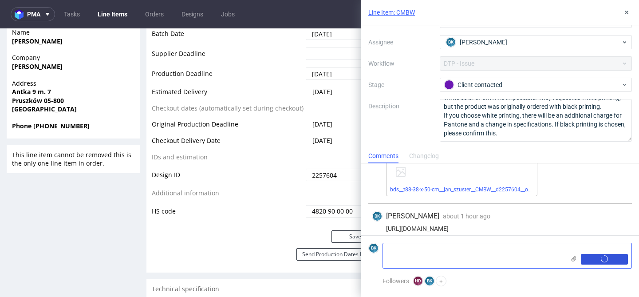
scroll to position [85, 0]
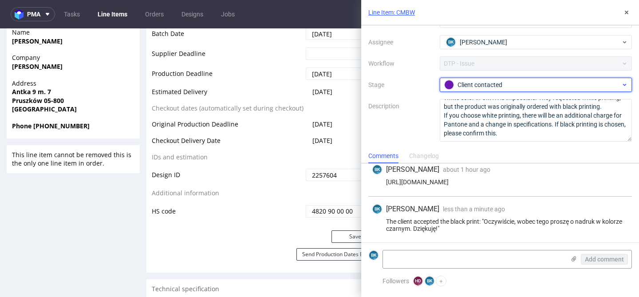
click at [516, 83] on div "Client contacted" at bounding box center [532, 85] width 177 height 10
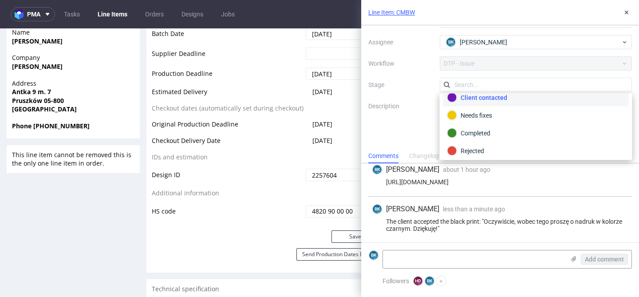
scroll to position [65, 0]
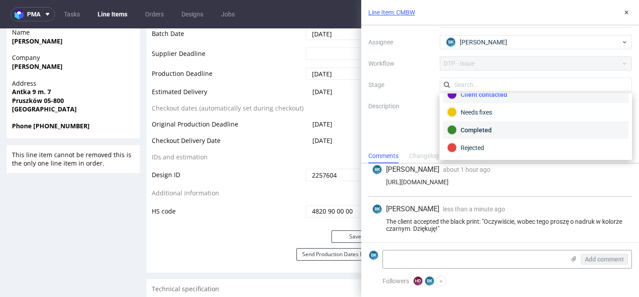
click at [487, 126] on div "Completed" at bounding box center [536, 130] width 178 height 10
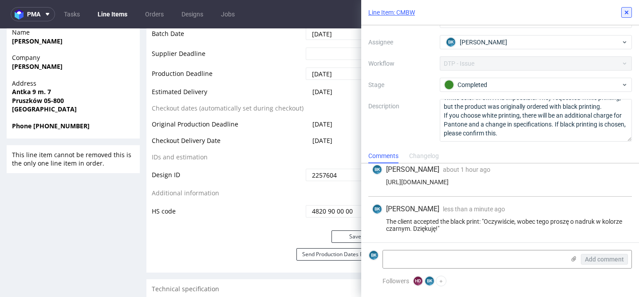
click at [626, 14] on icon at bounding box center [626, 12] width 7 height 7
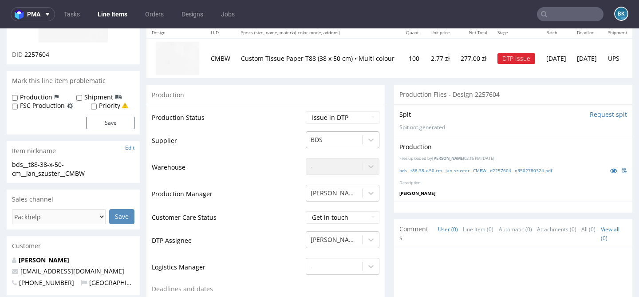
scroll to position [108, 0]
click at [331, 117] on select "Waiting for Artwork Waiting for Diecut Waiting for Mockup Waiting for DTP Waiti…" at bounding box center [343, 118] width 74 height 12
select select "back_for_dtp"
click at [306, 112] on select "Waiting for Artwork Waiting for Diecut Waiting for Mockup Waiting for DTP Waiti…" at bounding box center [343, 118] width 74 height 12
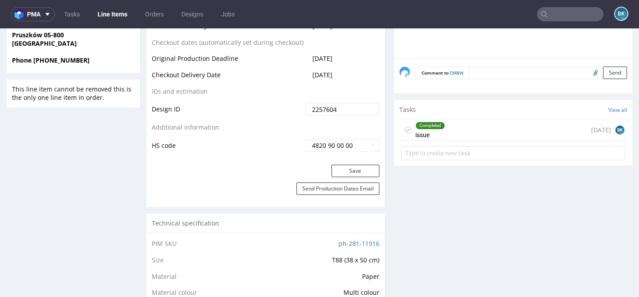
scroll to position [469, 0]
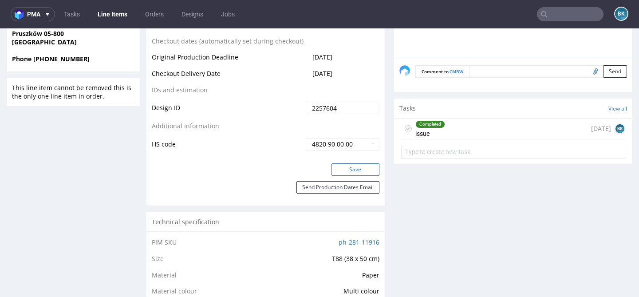
click at [358, 168] on button "Save" at bounding box center [356, 169] width 48 height 12
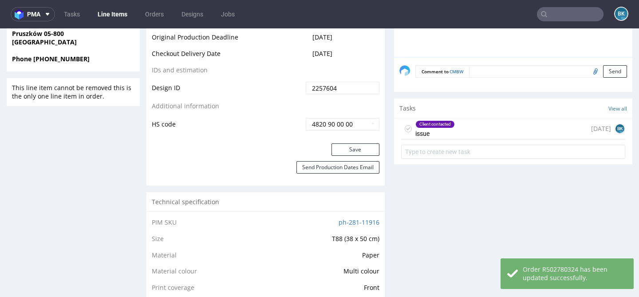
click at [445, 129] on div "Client contacted issue" at bounding box center [434, 128] width 39 height 20
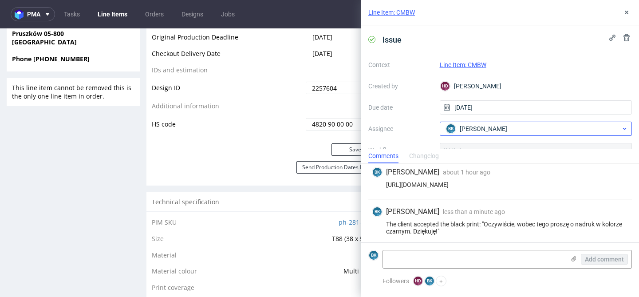
scroll to position [85, 0]
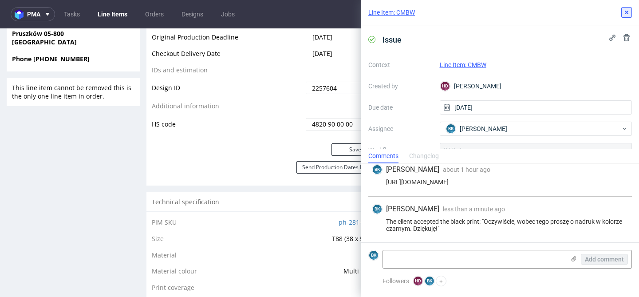
click at [628, 14] on icon at bounding box center [626, 12] width 7 height 7
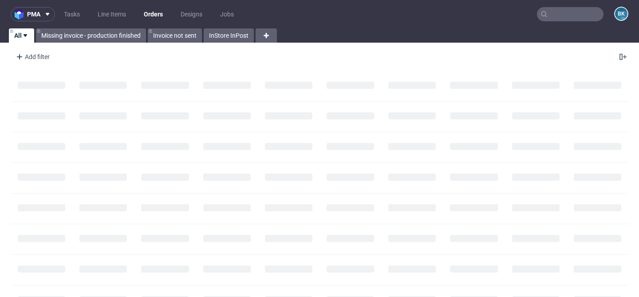
click at [572, 13] on input "text" at bounding box center [570, 14] width 67 height 14
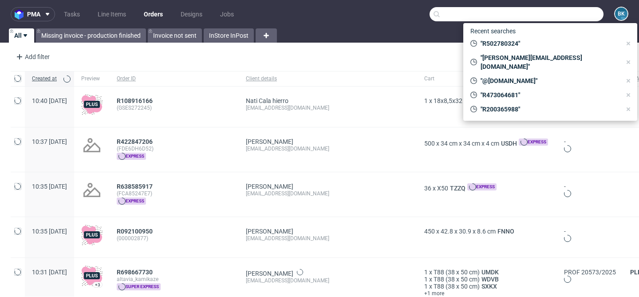
paste input "R502780324"
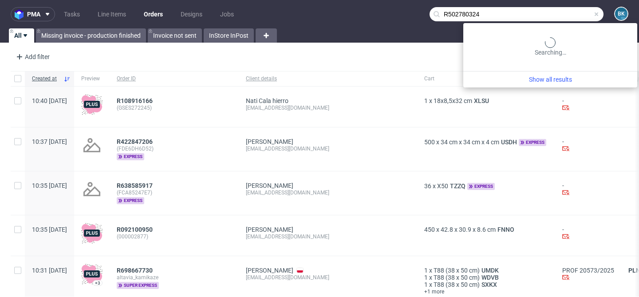
type input "R502780324"
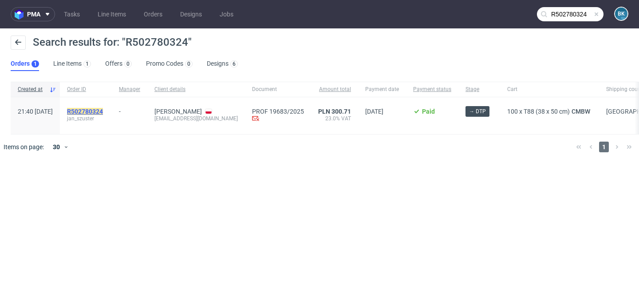
click at [103, 111] on mark "R502780324" at bounding box center [85, 111] width 36 height 7
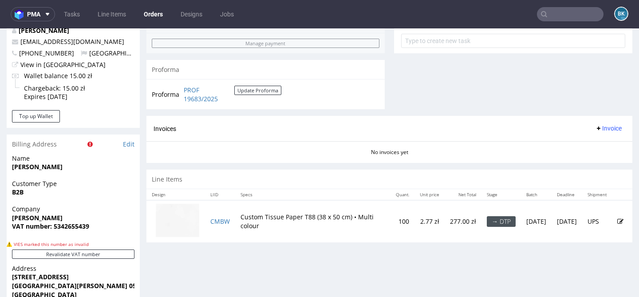
scroll to position [377, 0]
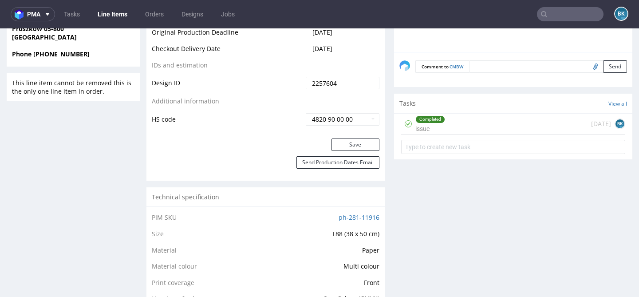
scroll to position [476, 0]
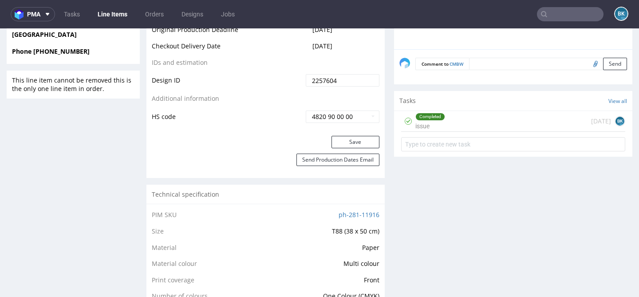
click at [454, 124] on div "Completed issue 1 day ago BK" at bounding box center [513, 121] width 224 height 21
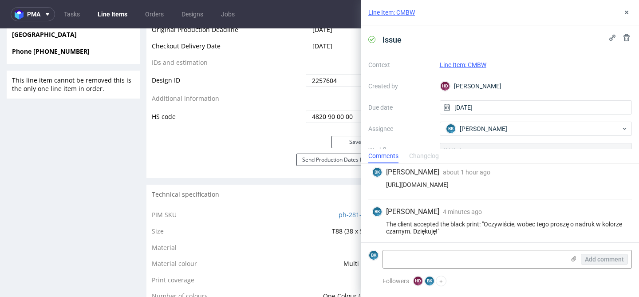
scroll to position [85, 0]
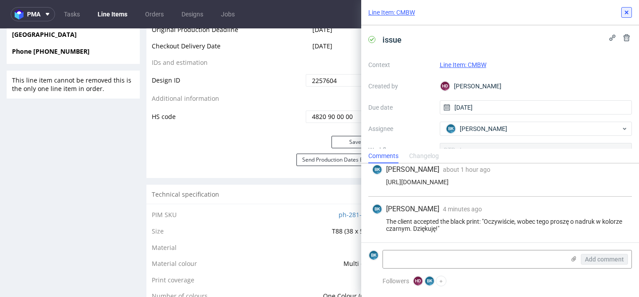
click at [628, 15] on icon at bounding box center [626, 12] width 7 height 7
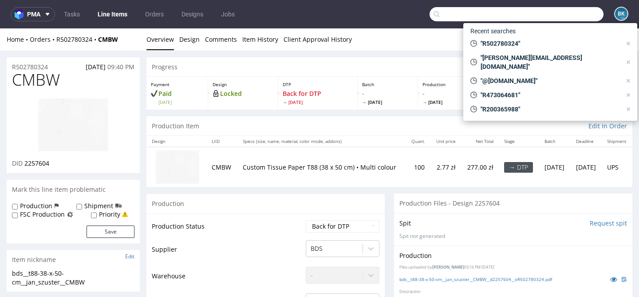
click at [565, 14] on input "text" at bounding box center [517, 14] width 174 height 14
paste input "R099408095"
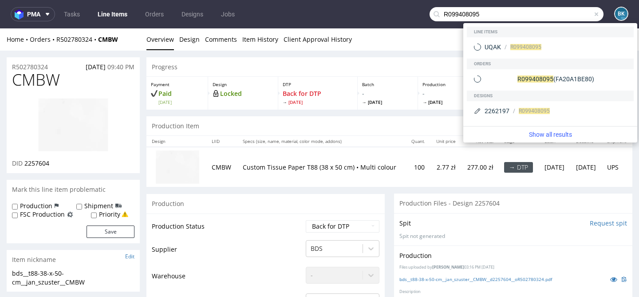
type input "R099408095"
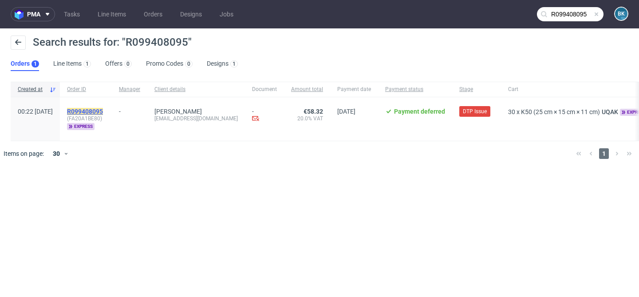
click at [103, 108] on mark "R099408095" at bounding box center [85, 111] width 36 height 7
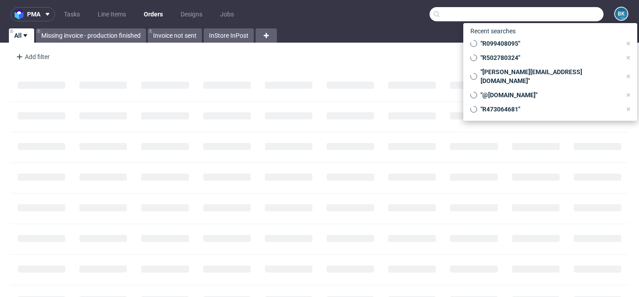
click at [567, 12] on input "text" at bounding box center [517, 14] width 174 height 14
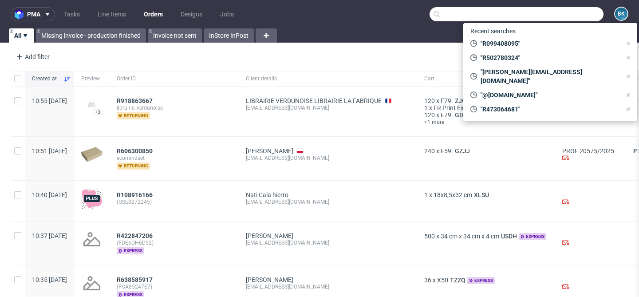
paste input "[EMAIL_ADDRESS][DOMAIN_NAME]"
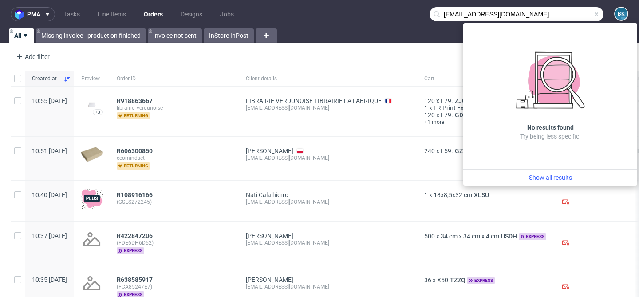
drag, startPoint x: 448, startPoint y: 15, endPoint x: 422, endPoint y: 14, distance: 25.7
click at [422, 14] on nav "pma Tasks Line Items Orders Designs Jobs [EMAIL_ADDRESS][DOMAIN_NAME] BK" at bounding box center [319, 14] width 639 height 28
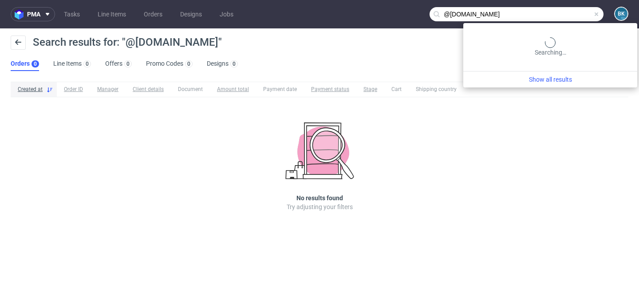
drag, startPoint x: 558, startPoint y: 14, endPoint x: 537, endPoint y: 14, distance: 21.7
click at [537, 14] on input "@eatroamies.com" at bounding box center [517, 14] width 174 height 14
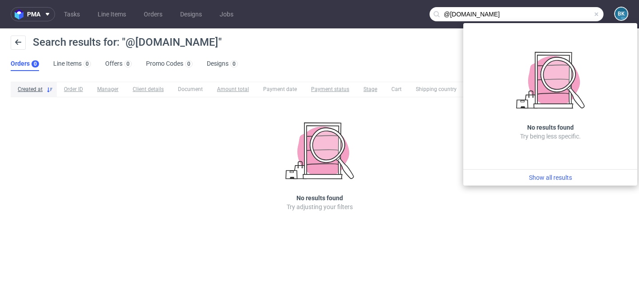
click at [451, 12] on input "@eatroamies.com" at bounding box center [517, 14] width 174 height 14
type input "eatroamies.com"
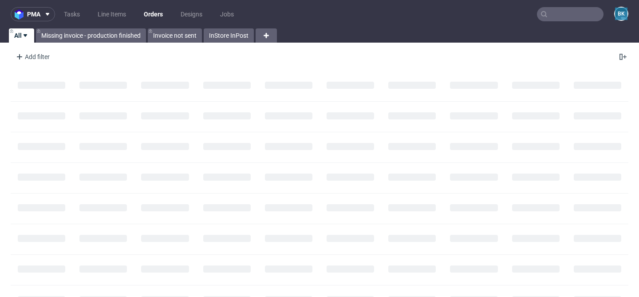
click at [573, 12] on input "text" at bounding box center [570, 14] width 67 height 14
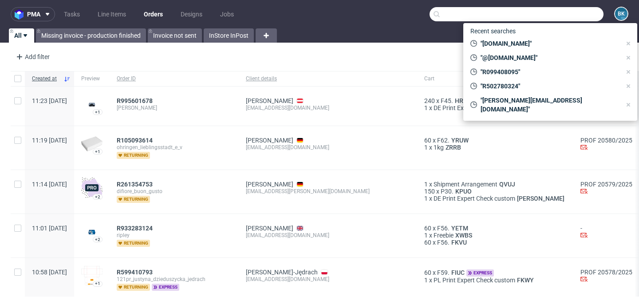
paste input "R258373898"
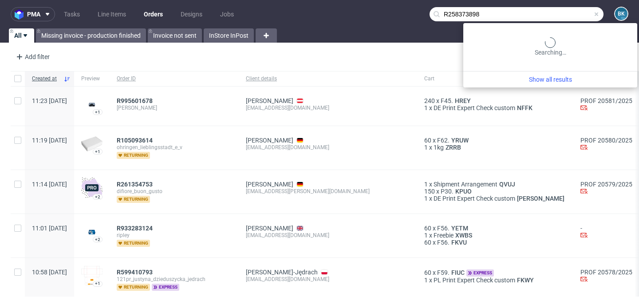
type input "R258373898"
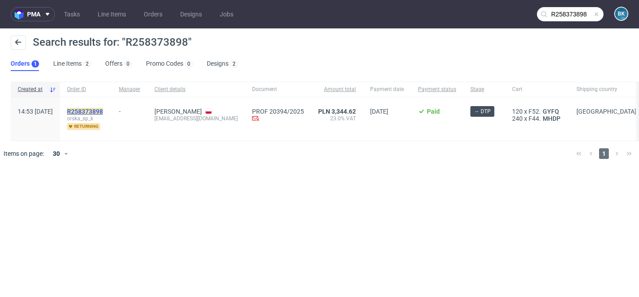
click at [103, 111] on mark "R258373898" at bounding box center [85, 111] width 36 height 7
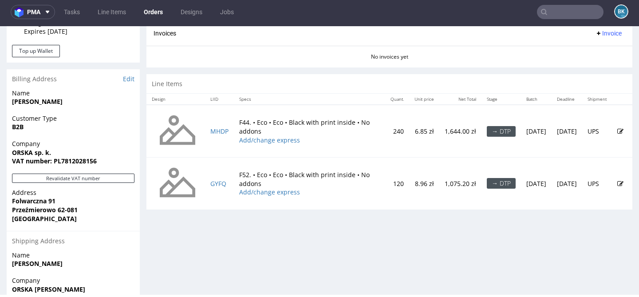
scroll to position [400, 0]
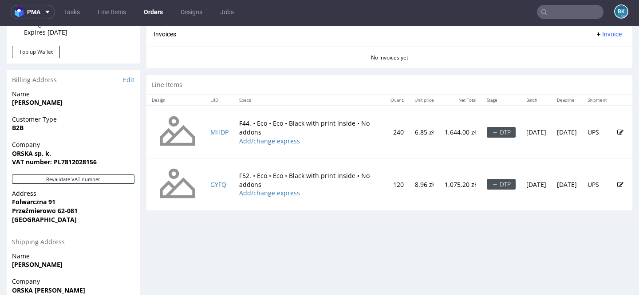
click at [566, 14] on input "text" at bounding box center [570, 12] width 67 height 14
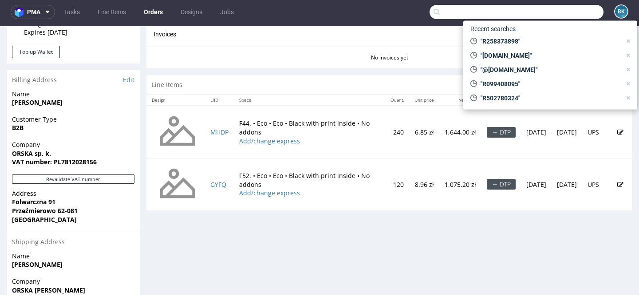
paste input "R258373898"
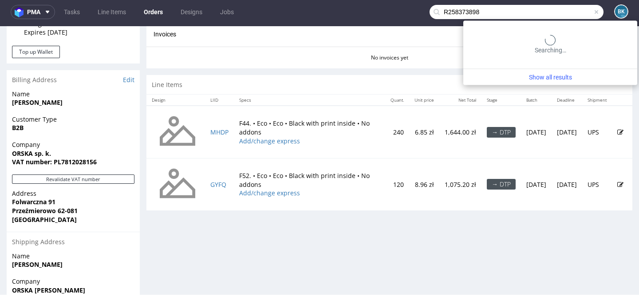
type input "R258373898"
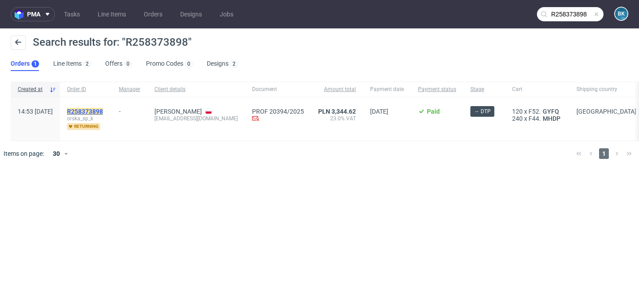
click at [103, 112] on mark "R258373898" at bounding box center [85, 111] width 36 height 7
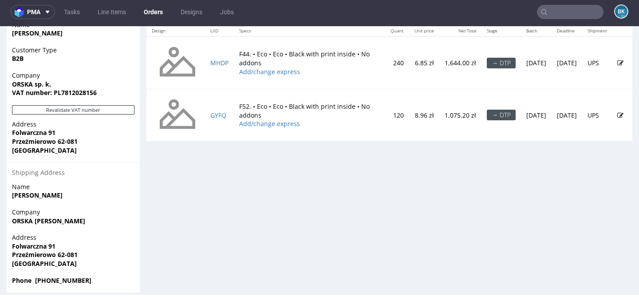
scroll to position [466, 0]
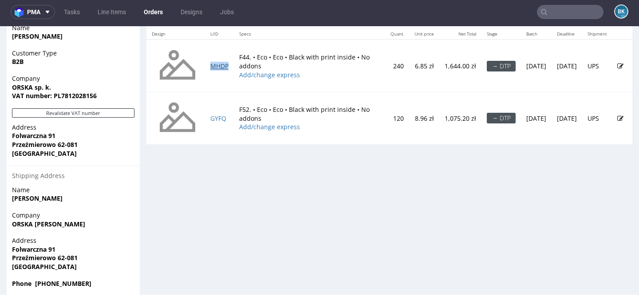
click at [218, 65] on link "MHDP" at bounding box center [219, 66] width 18 height 8
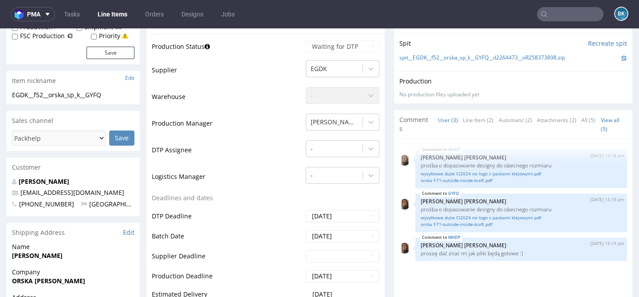
scroll to position [200, 0]
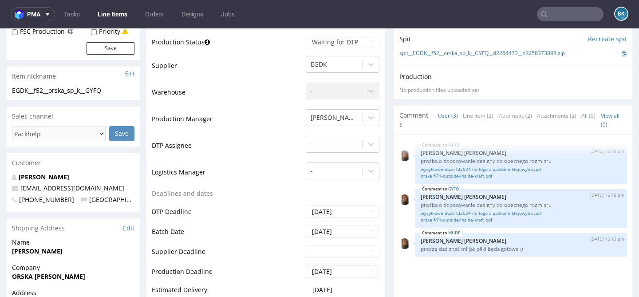
click at [60, 174] on link "[PERSON_NAME]" at bounding box center [44, 177] width 51 height 8
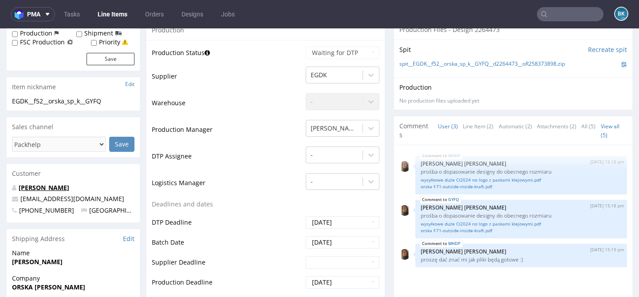
scroll to position [191, 0]
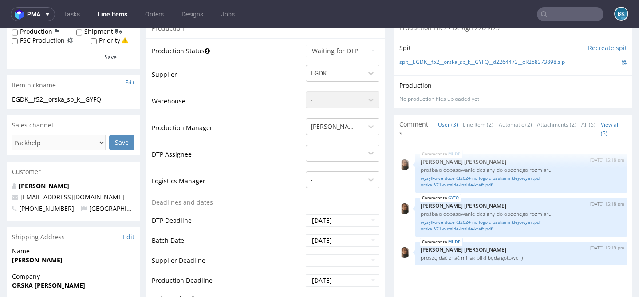
click at [554, 13] on input "text" at bounding box center [570, 14] width 67 height 14
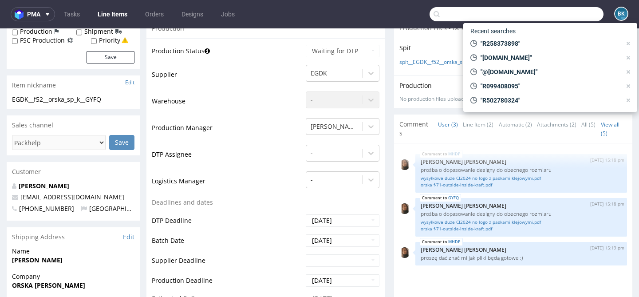
paste input "R258373898"
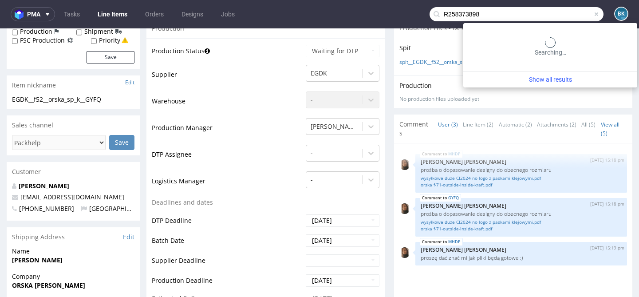
type input "R258373898"
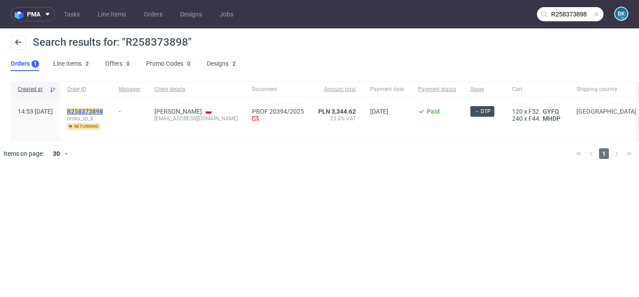
click at [103, 114] on mark "R258373898" at bounding box center [85, 111] width 36 height 7
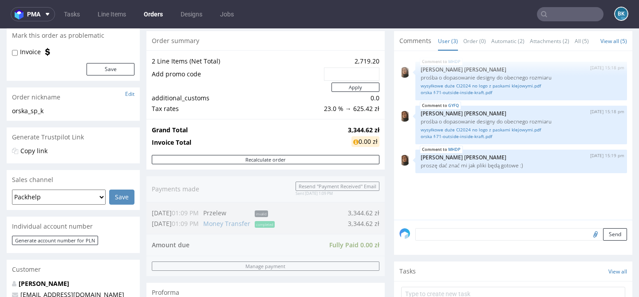
scroll to position [102, 0]
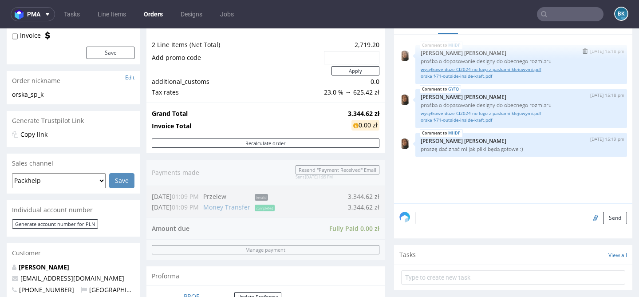
click at [508, 73] on link "wysyłkowe duże CI2024 no logo z paskami klejowymi.pdf" at bounding box center [521, 69] width 201 height 7
click at [475, 123] on link "orska f-71-outside-inside-kraft.pdf" at bounding box center [521, 120] width 201 height 7
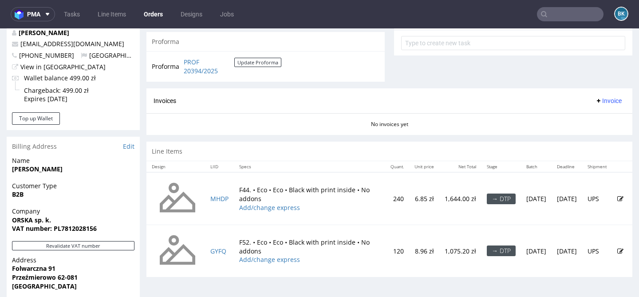
scroll to position [331, 0]
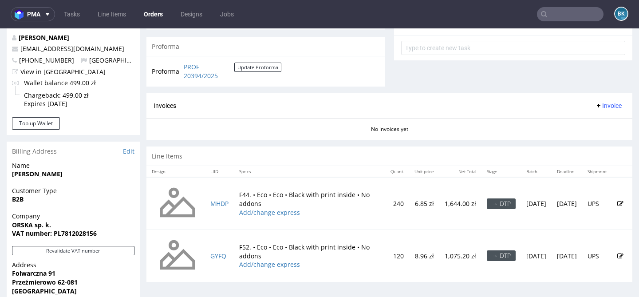
click at [574, 11] on input "text" at bounding box center [570, 14] width 67 height 14
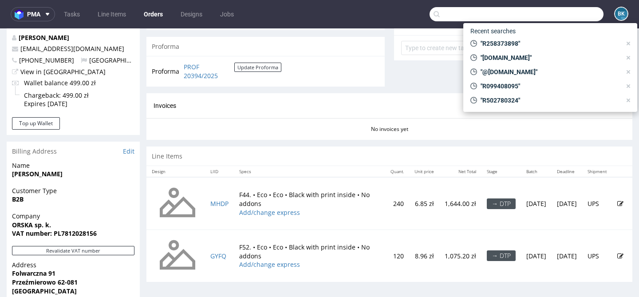
paste input "R258373898"
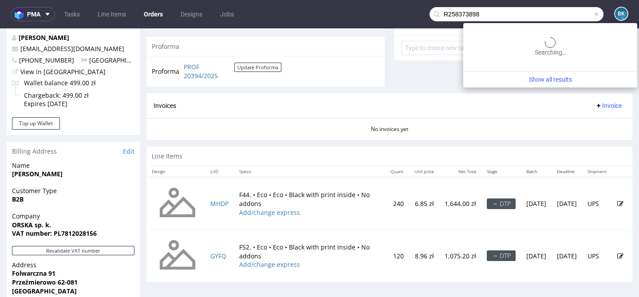
type input "R258373898"
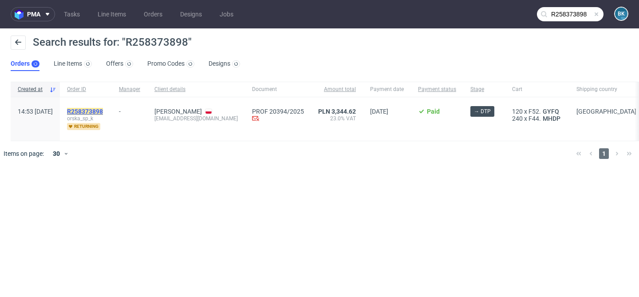
click at [103, 111] on mark "R258373898" at bounding box center [85, 111] width 36 height 7
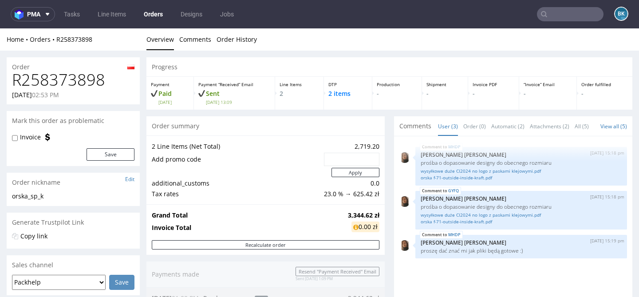
scroll to position [8, 0]
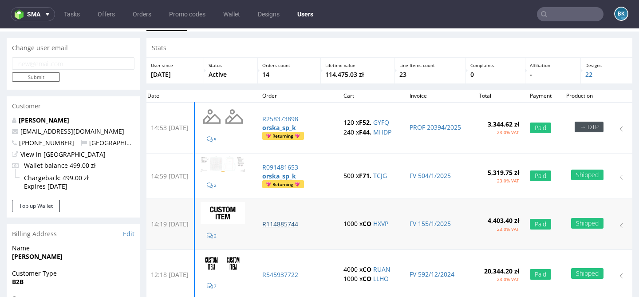
scroll to position [13, 0]
